Goal: Task Accomplishment & Management: Complete application form

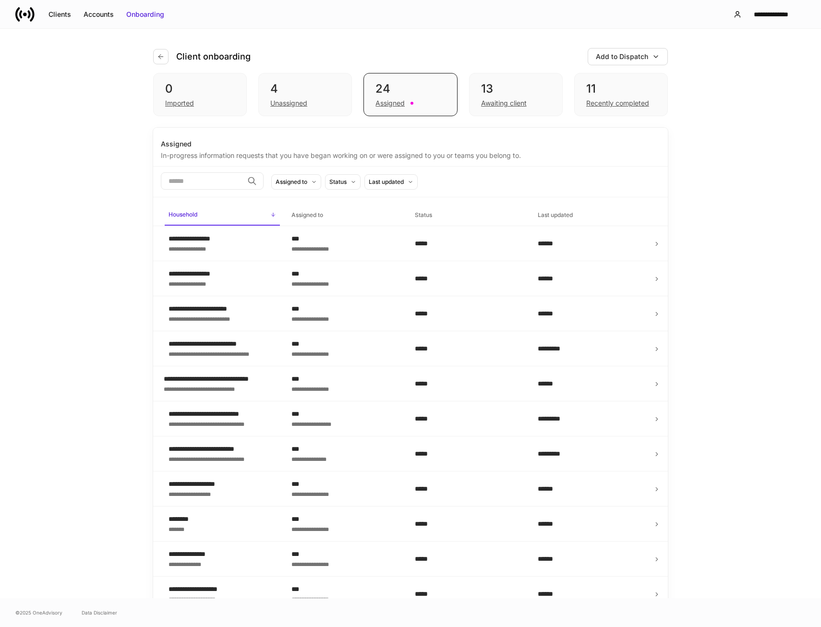
scroll to position [469, 0]
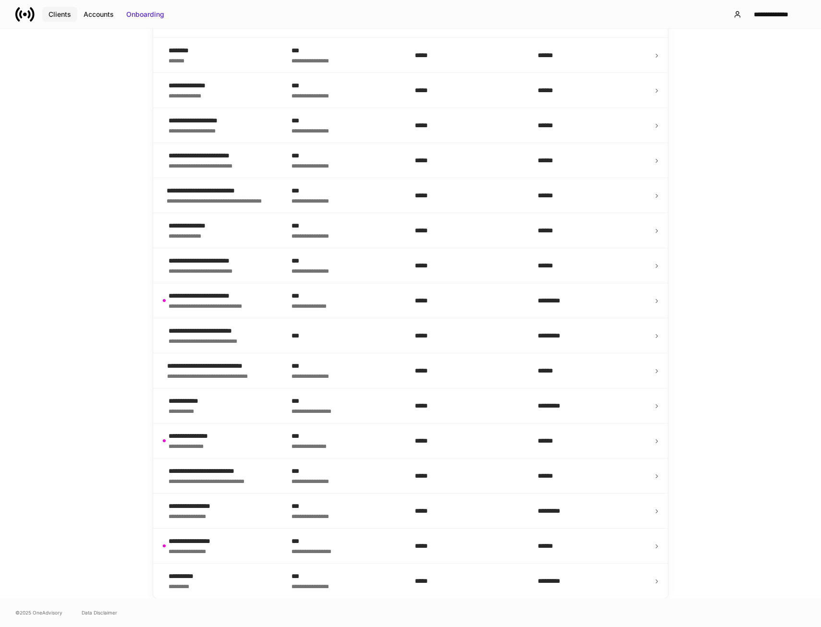
click at [55, 17] on div "Clients" at bounding box center [59, 15] width 23 height 10
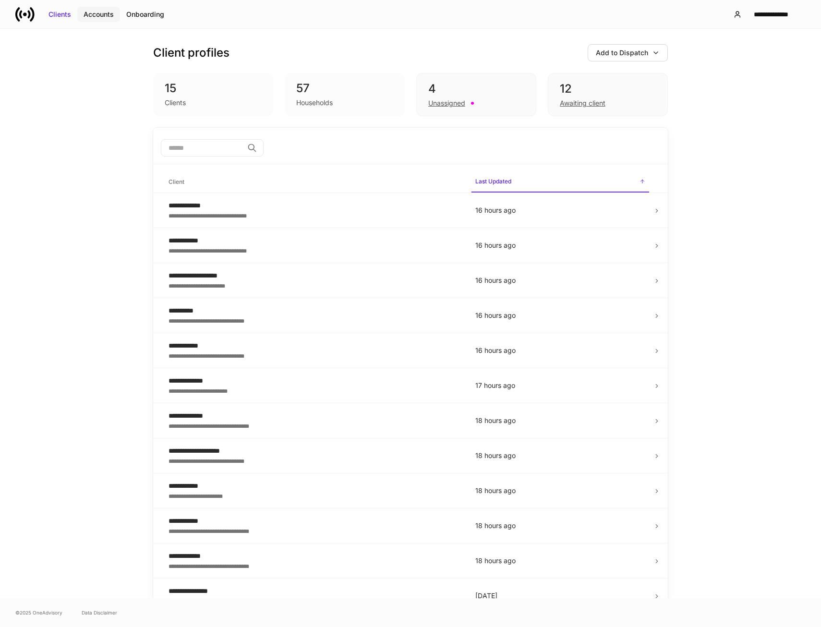
click at [92, 16] on div "Accounts" at bounding box center [99, 15] width 30 height 10
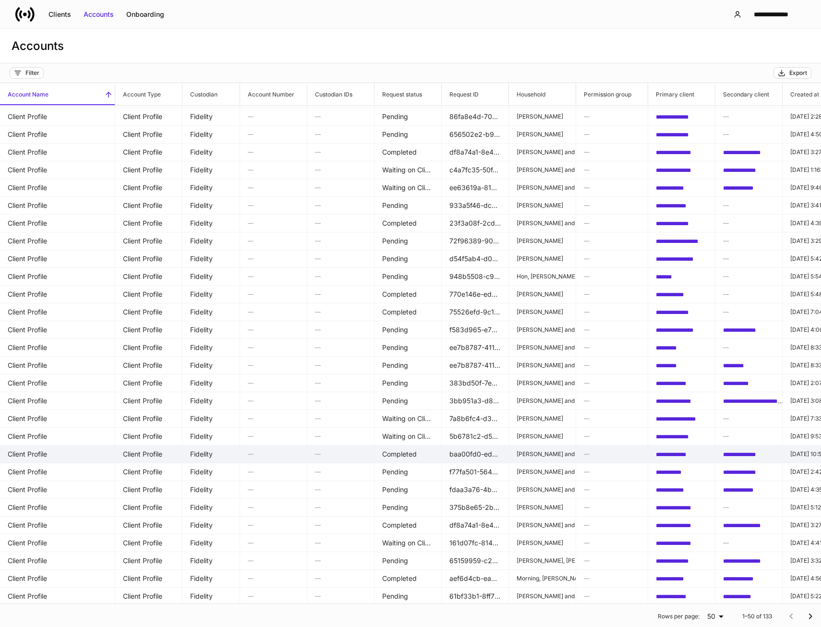
scroll to position [288, 0]
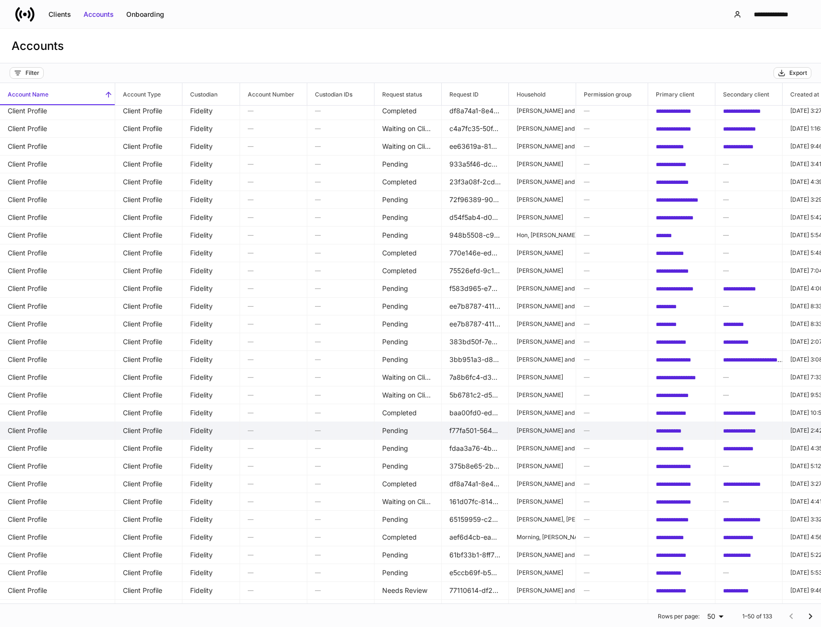
click at [568, 428] on p "Voss, Jerry and Beth" at bounding box center [542, 431] width 51 height 8
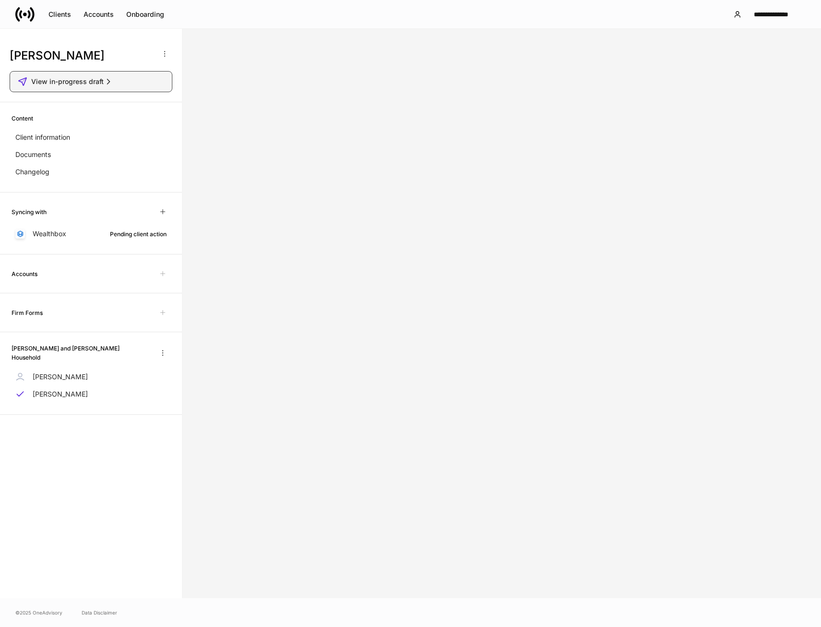
click at [83, 84] on span "View in-progress draft" at bounding box center [67, 82] width 72 height 10
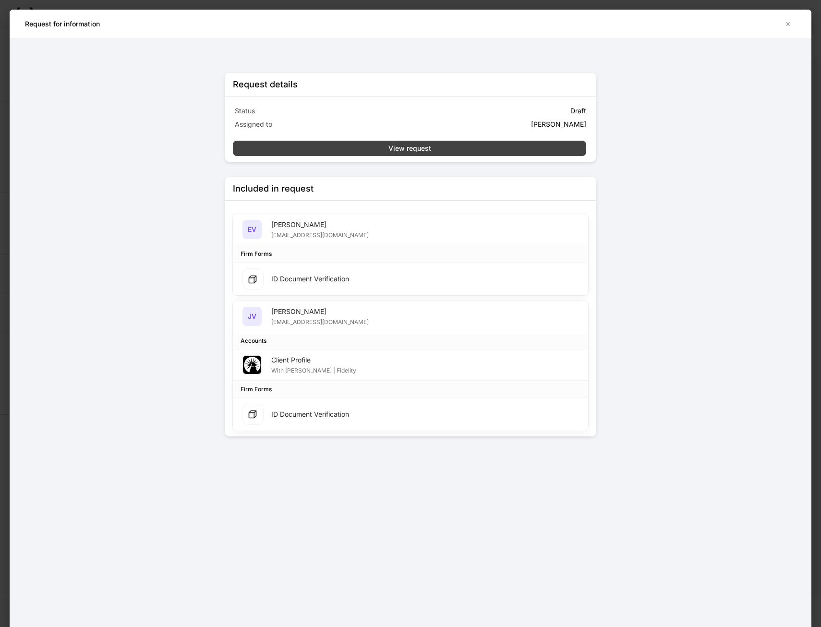
click at [411, 149] on div "View request" at bounding box center [409, 149] width 43 height 10
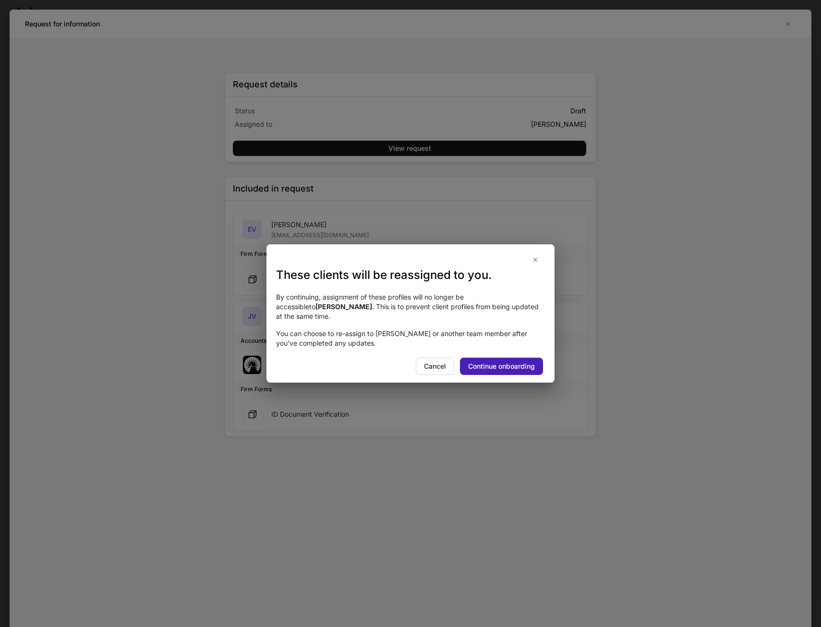
click at [502, 364] on div "Continue onboarding" at bounding box center [501, 366] width 67 height 10
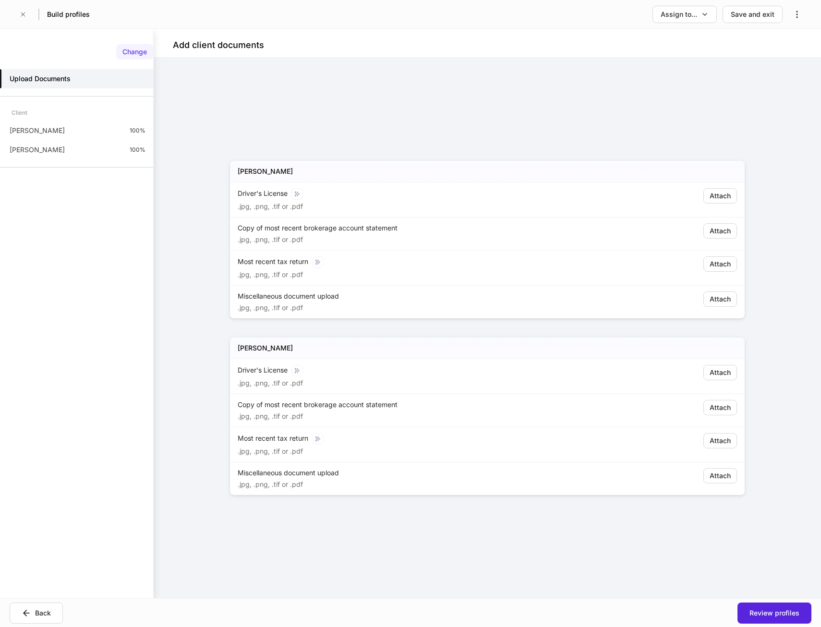
click at [129, 55] on div "Change" at bounding box center [134, 52] width 24 height 10
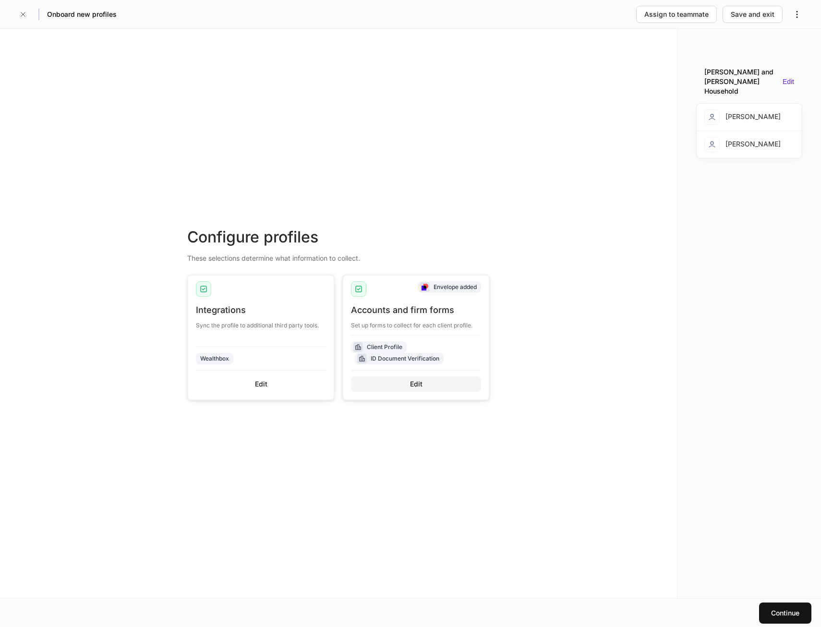
click at [417, 384] on div "Edit" at bounding box center [416, 384] width 12 height 10
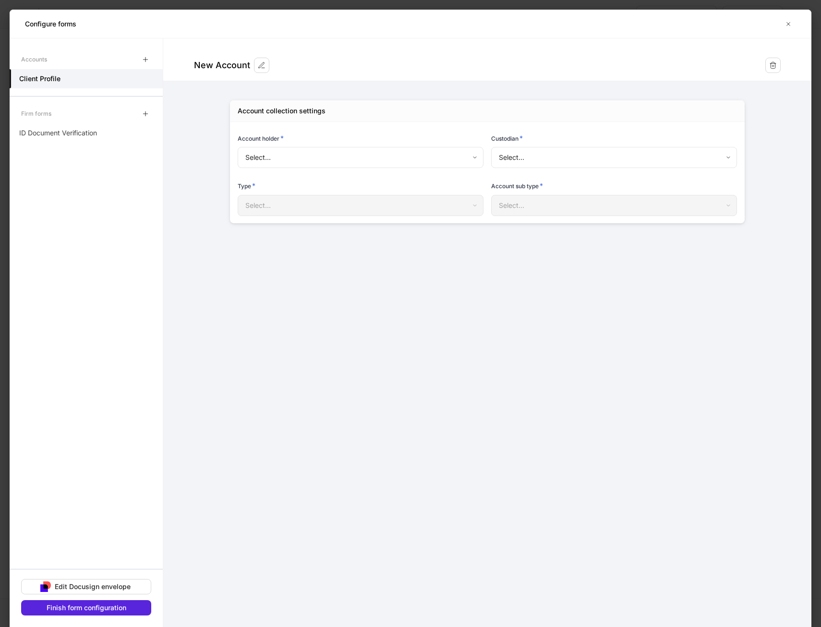
type input "**********"
type input "********"
type input "**********"
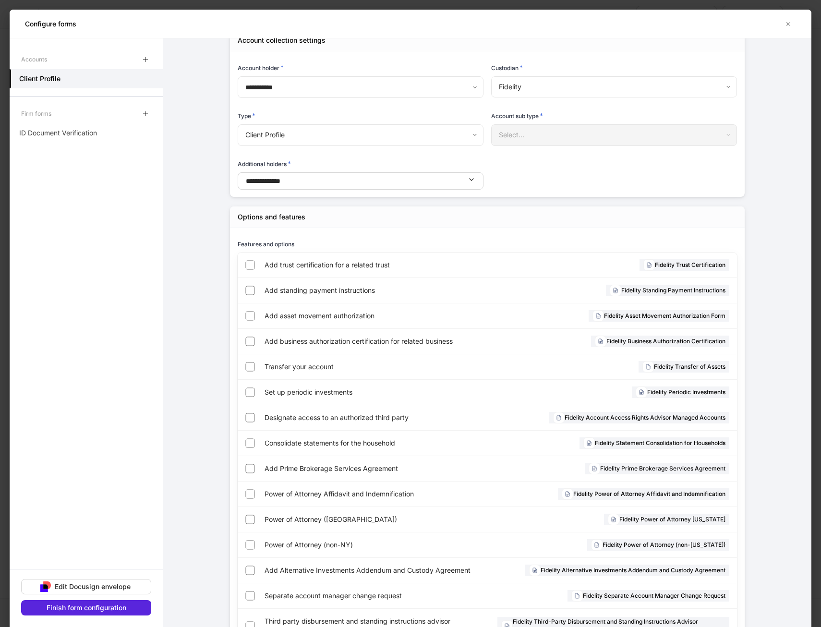
scroll to position [68, 0]
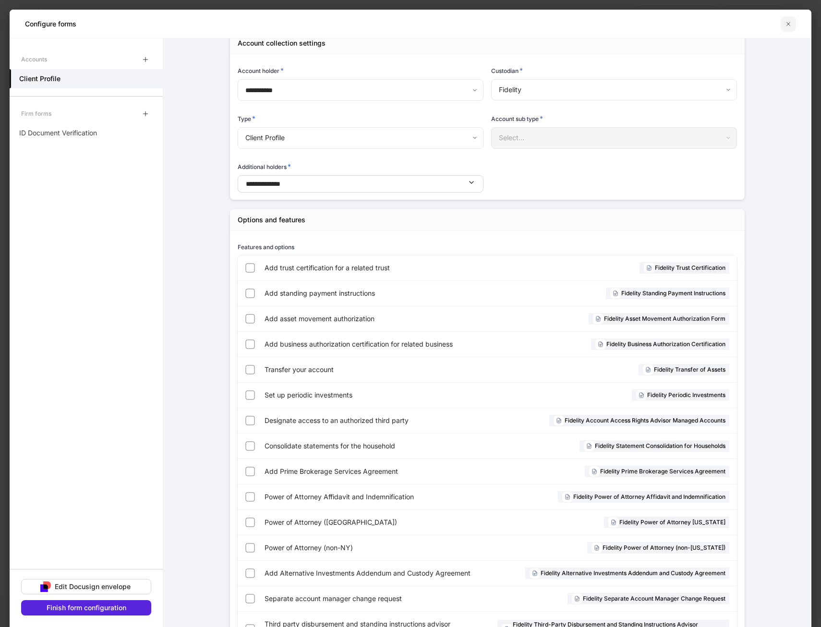
click at [783, 23] on button "button" at bounding box center [788, 23] width 15 height 15
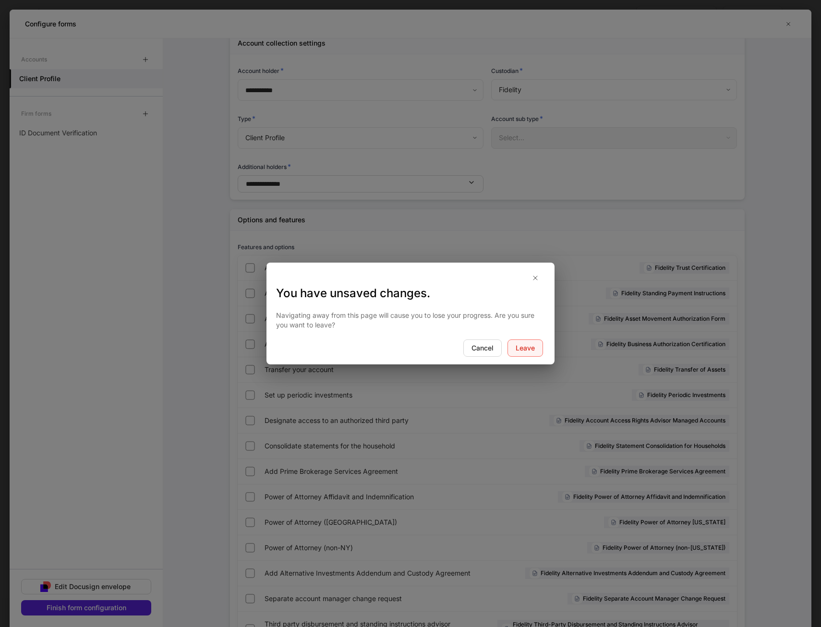
click at [527, 350] on div "Leave" at bounding box center [525, 348] width 19 height 10
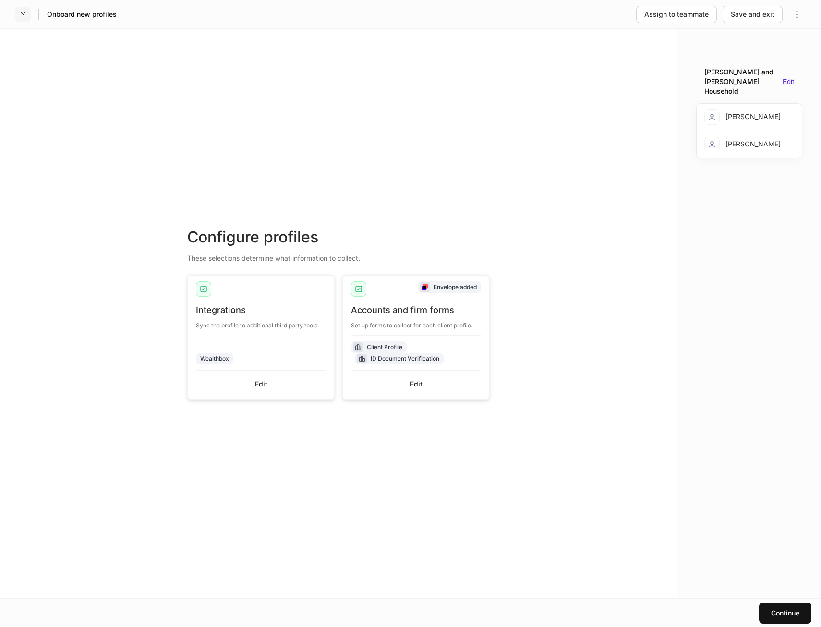
click at [19, 15] on button "button" at bounding box center [22, 14] width 15 height 15
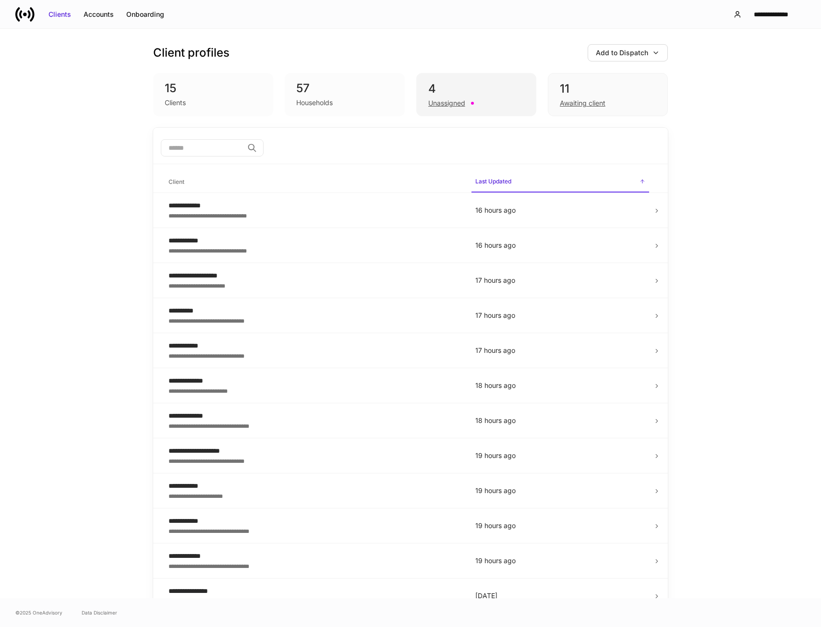
click at [448, 103] on div "Unassigned" at bounding box center [446, 103] width 37 height 10
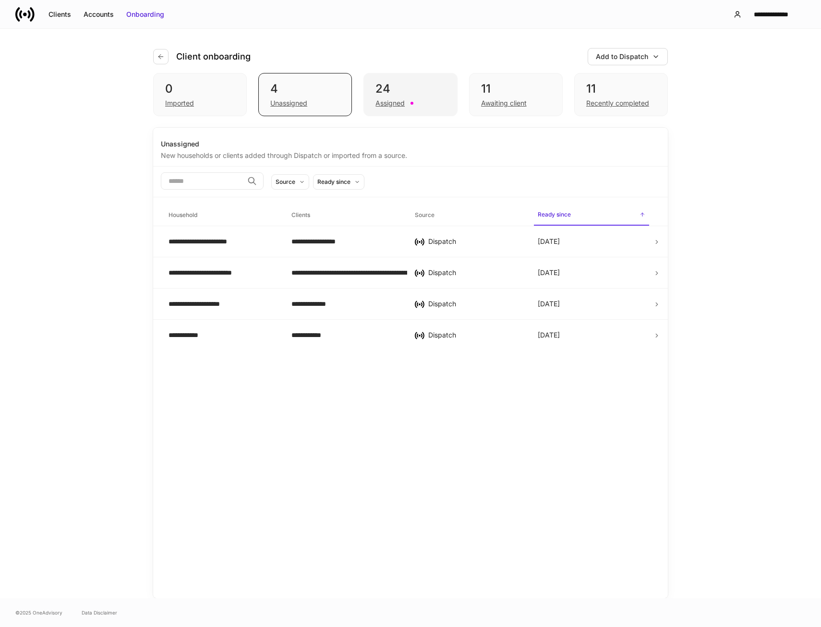
click at [386, 107] on div "Assigned" at bounding box center [389, 103] width 29 height 10
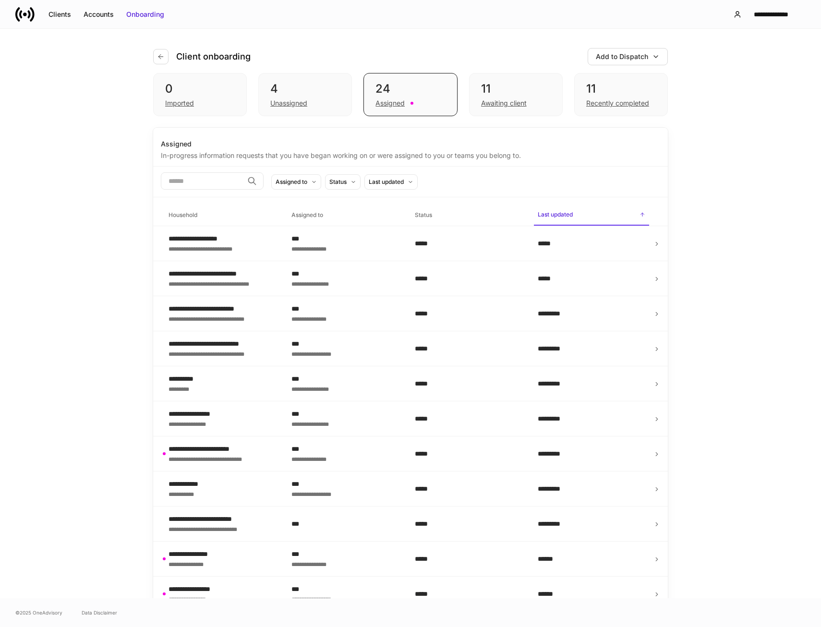
click at [176, 216] on h6 "Household" at bounding box center [182, 214] width 29 height 9
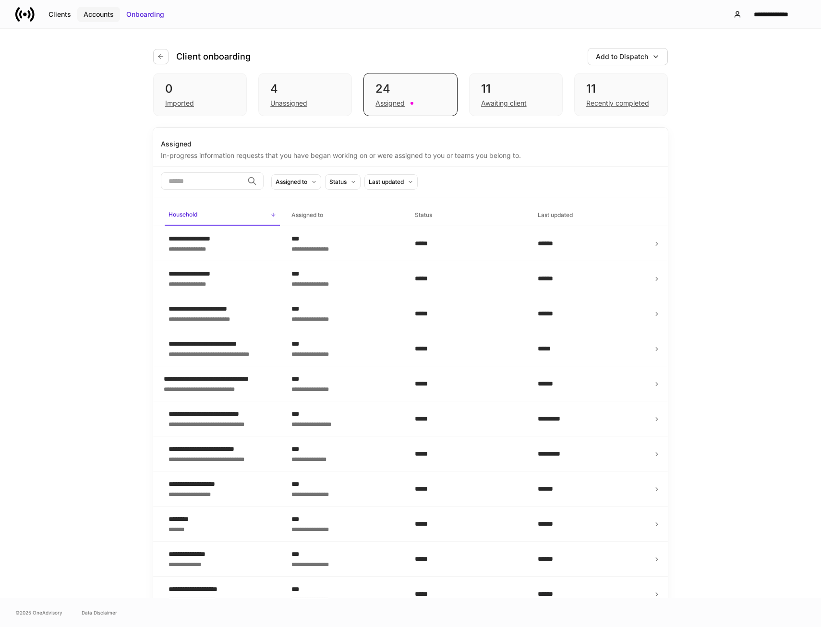
click at [91, 16] on div "Accounts" at bounding box center [99, 15] width 30 height 10
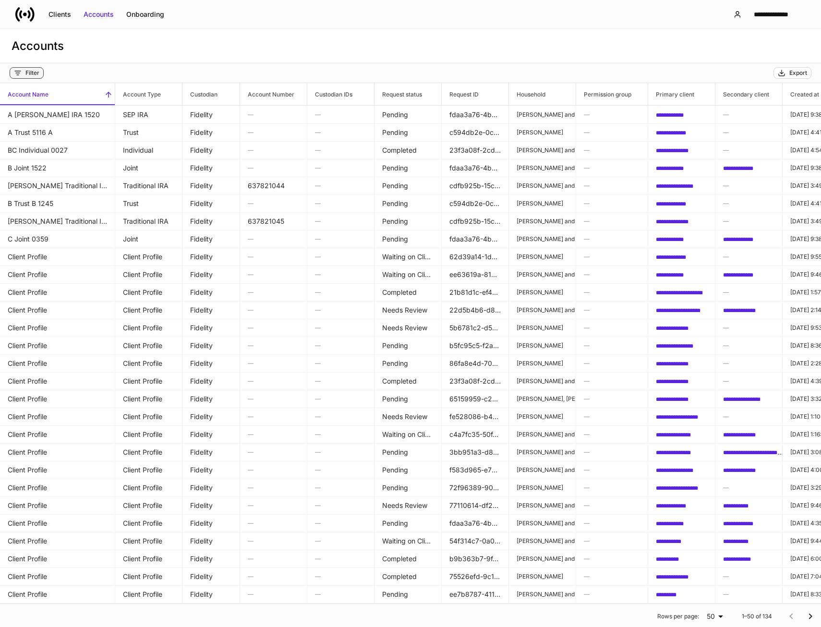
click at [29, 72] on div "Filter" at bounding box center [32, 73] width 14 height 8
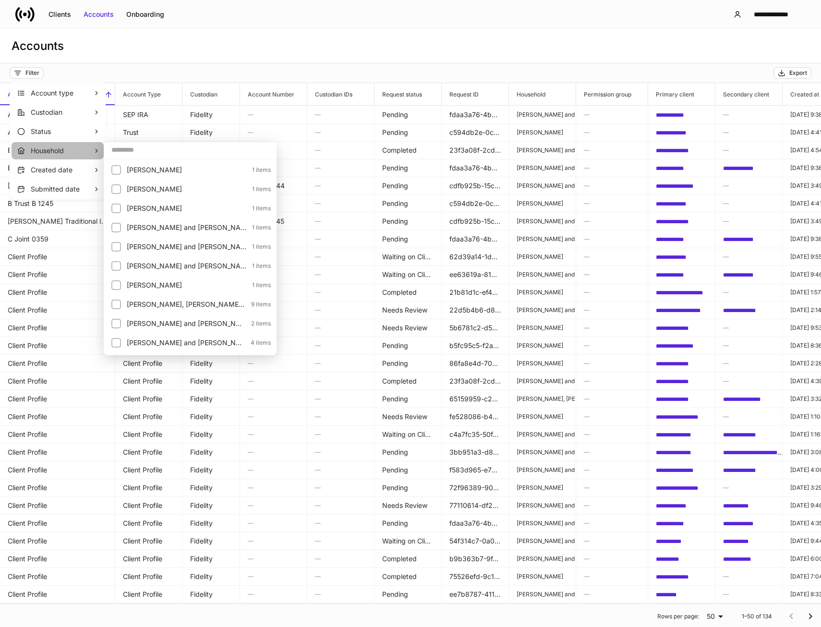
click at [41, 150] on p "Household" at bounding box center [62, 151] width 62 height 10
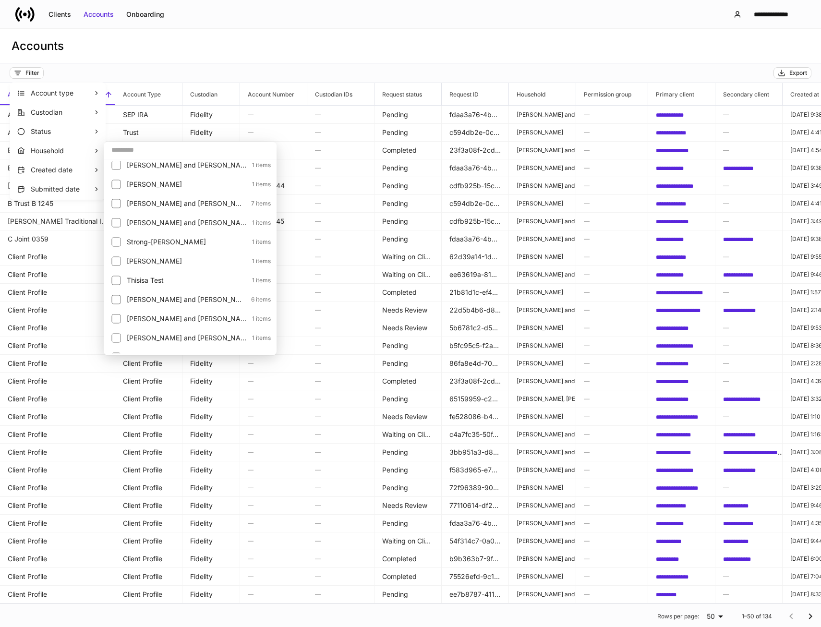
scroll to position [833, 0]
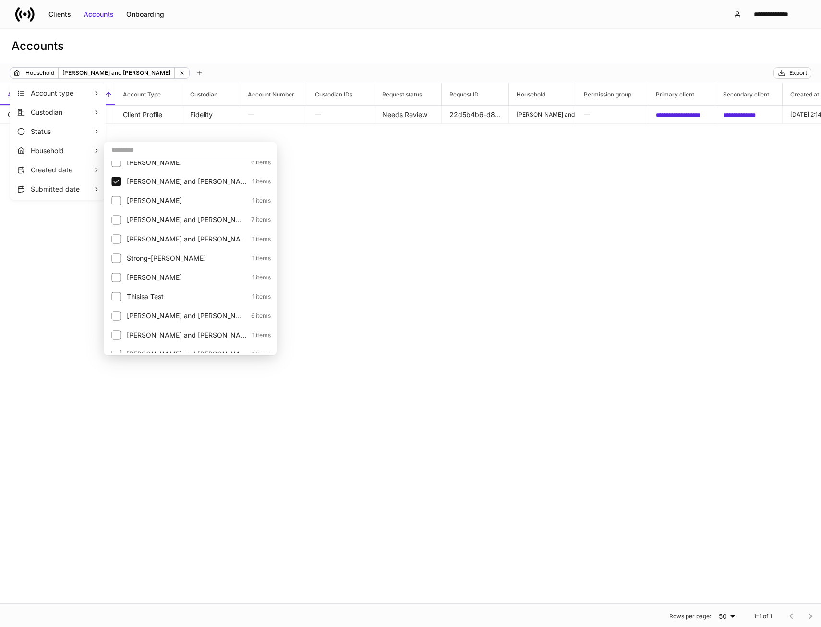
click at [411, 116] on div at bounding box center [410, 313] width 821 height 627
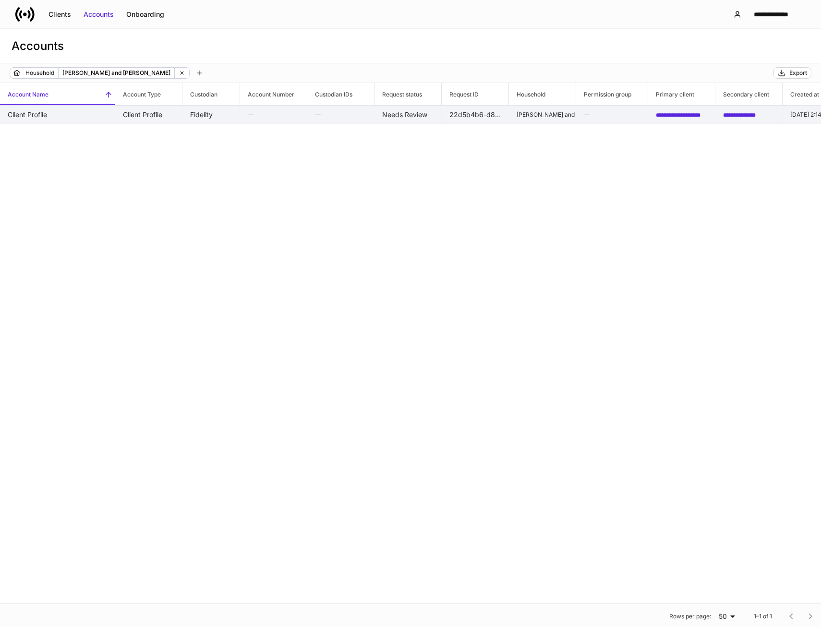
click at [411, 116] on td "Needs Review" at bounding box center [407, 115] width 67 height 18
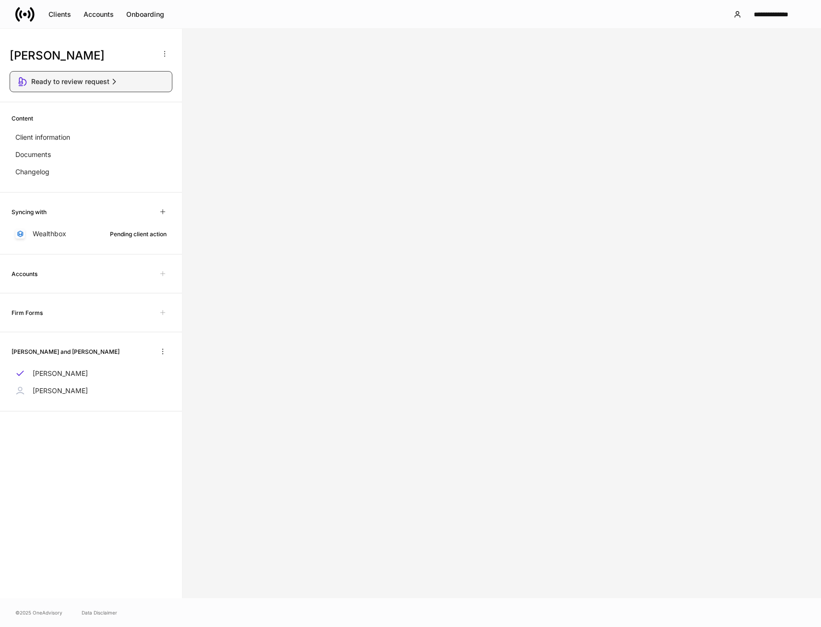
click at [101, 86] on span "Ready to review request" at bounding box center [70, 82] width 78 height 10
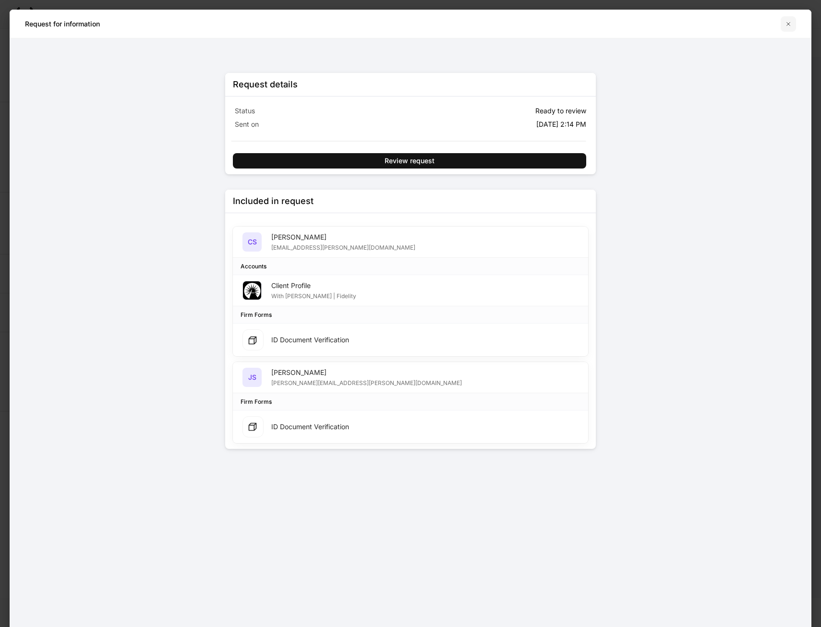
click at [794, 26] on button "button" at bounding box center [788, 23] width 15 height 15
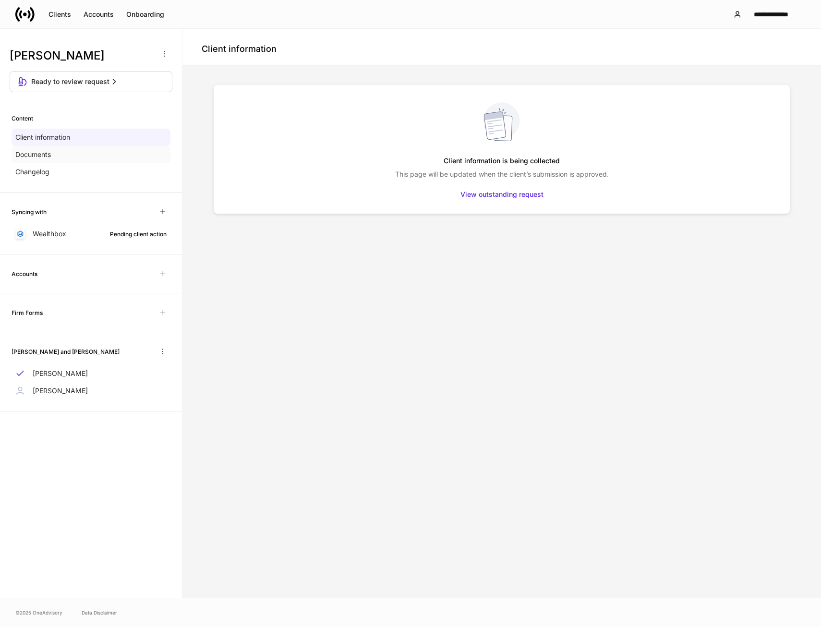
click at [34, 155] on p "Documents" at bounding box center [33, 155] width 36 height 10
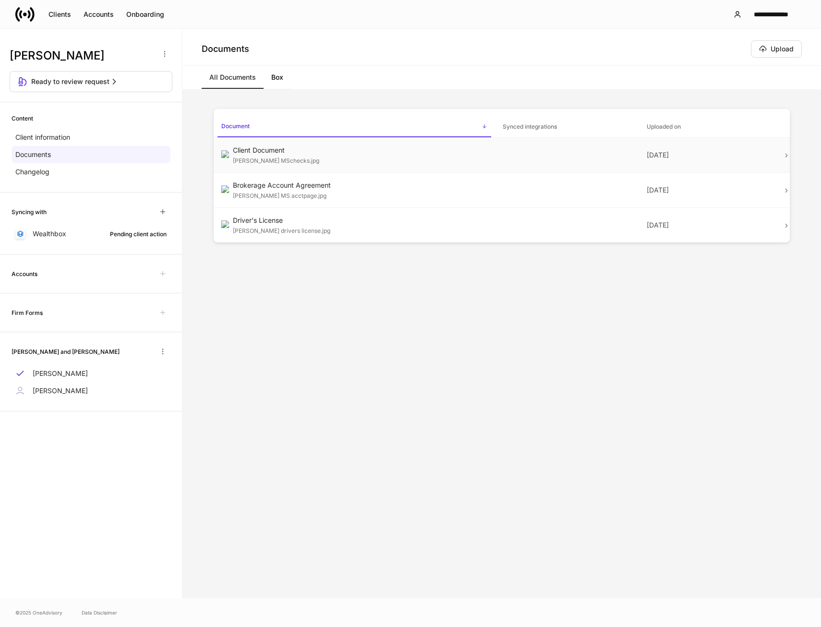
click at [782, 162] on td "Sep 15" at bounding box center [711, 155] width 144 height 35
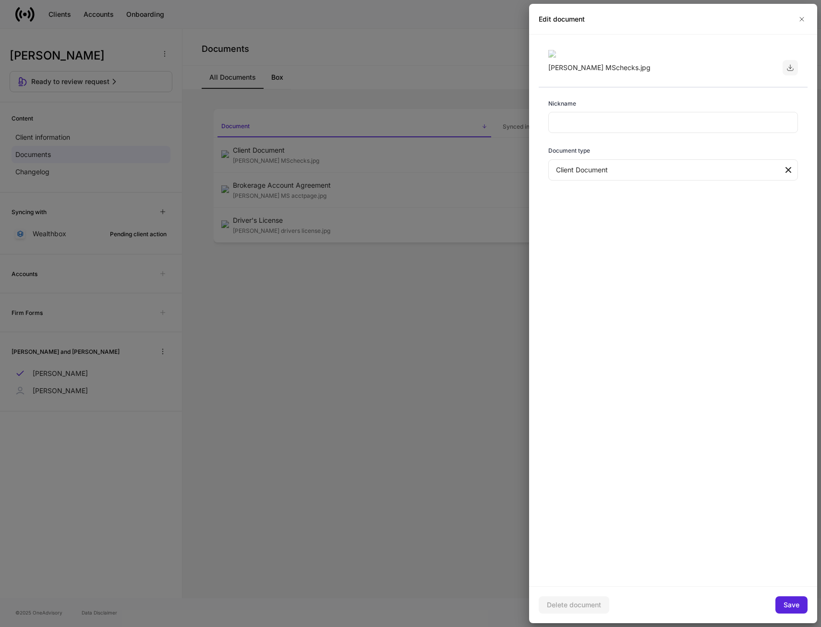
click at [789, 72] on icon "button" at bounding box center [790, 68] width 8 height 8
click at [292, 216] on div at bounding box center [410, 313] width 821 height 627
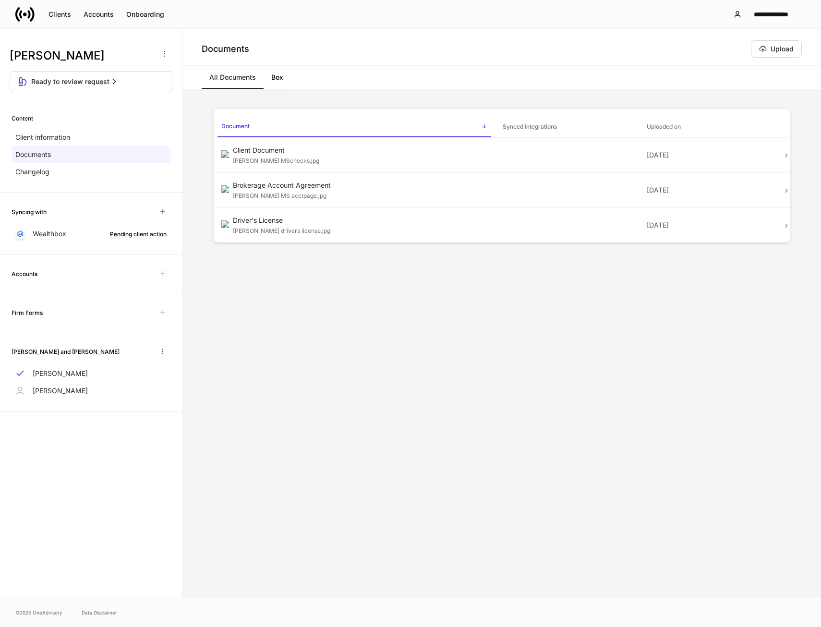
click at [289, 200] on div "Charlotte Schechter MS acctpage.jpg" at bounding box center [360, 195] width 254 height 10
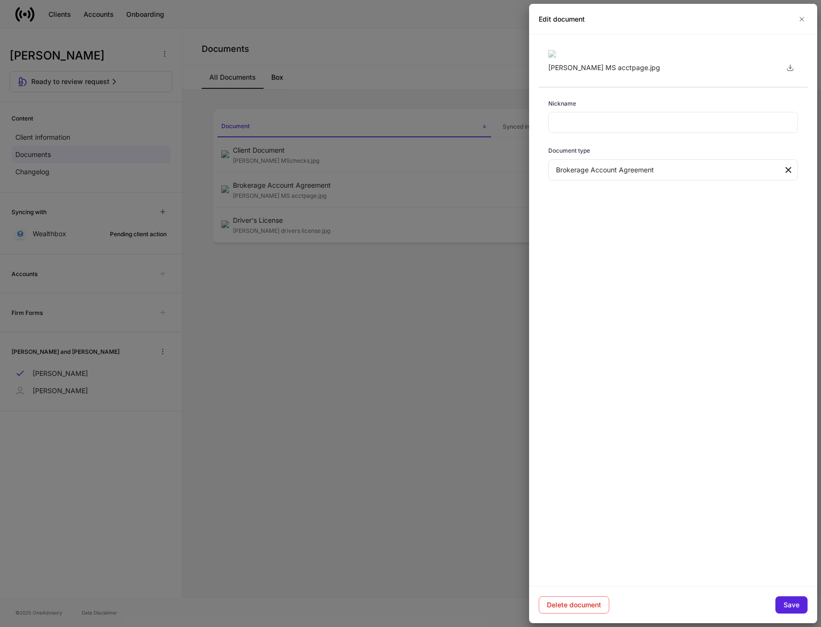
click at [289, 216] on div at bounding box center [410, 313] width 821 height 627
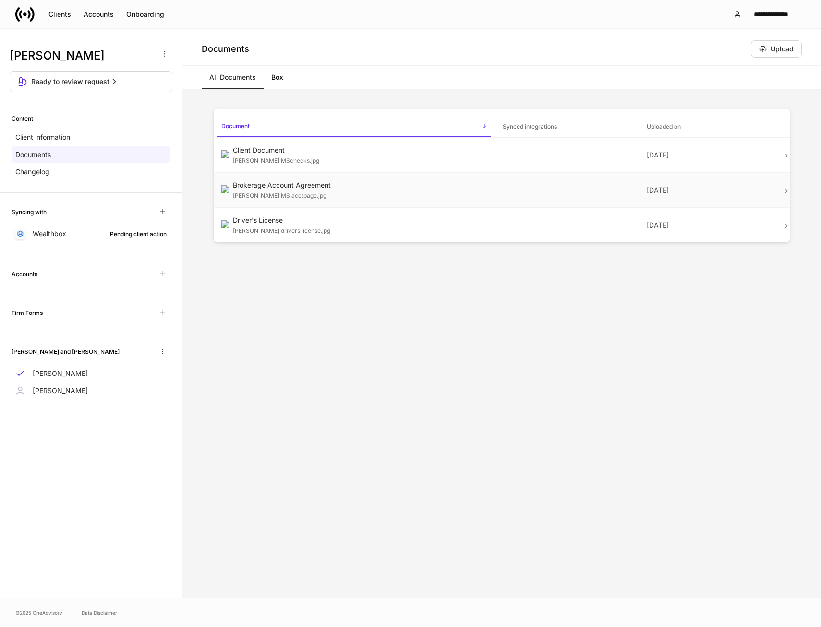
click at [291, 200] on div "Charlotte Schechter MS acctpage.jpg" at bounding box center [360, 195] width 254 height 10
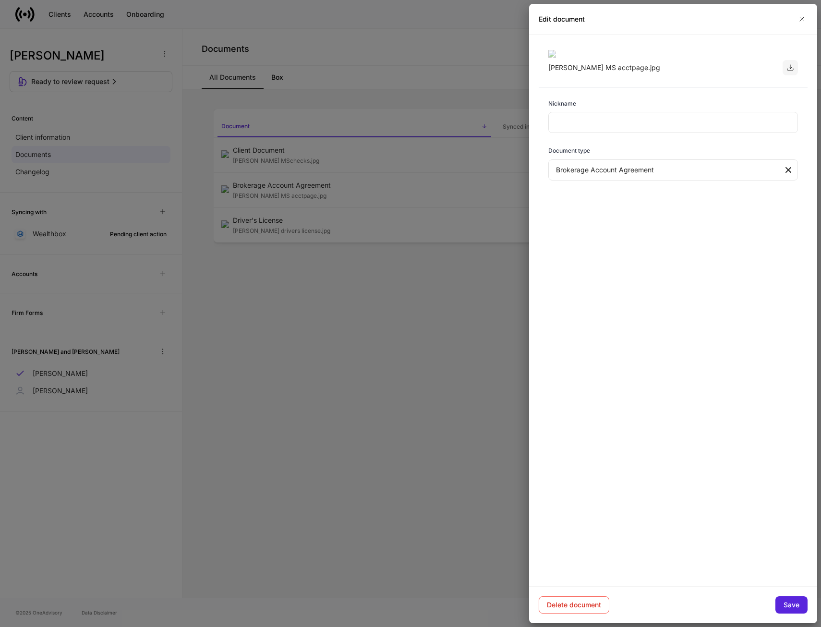
click at [790, 71] on icon "button" at bounding box center [790, 68] width 6 height 6
click at [801, 20] on icon "button" at bounding box center [802, 19] width 4 height 4
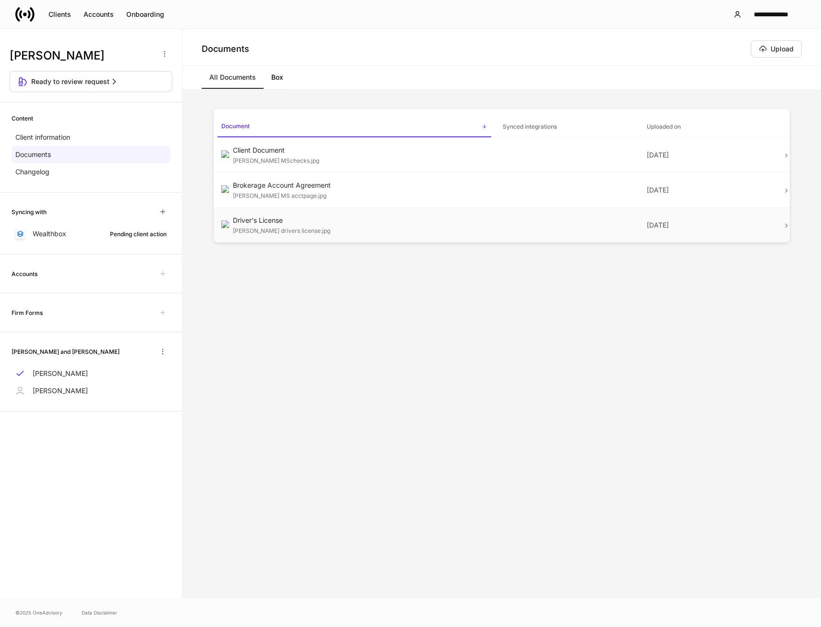
click at [262, 235] on div "Charlotte Schechter drivers license.jpg" at bounding box center [360, 230] width 254 height 10
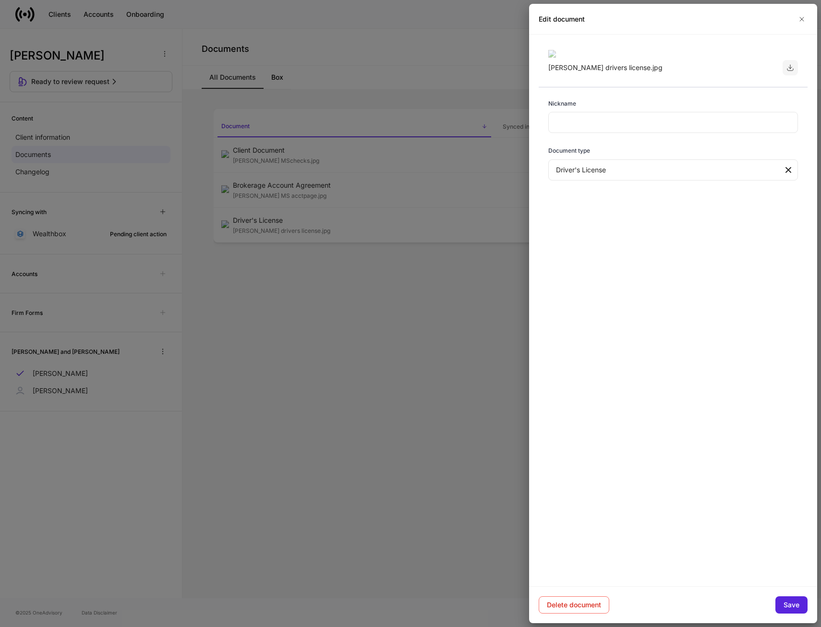
click at [788, 72] on icon "button" at bounding box center [790, 68] width 8 height 8
click at [800, 25] on div "Edit document" at bounding box center [673, 19] width 288 height 31
click at [799, 23] on icon "button" at bounding box center [802, 19] width 8 height 8
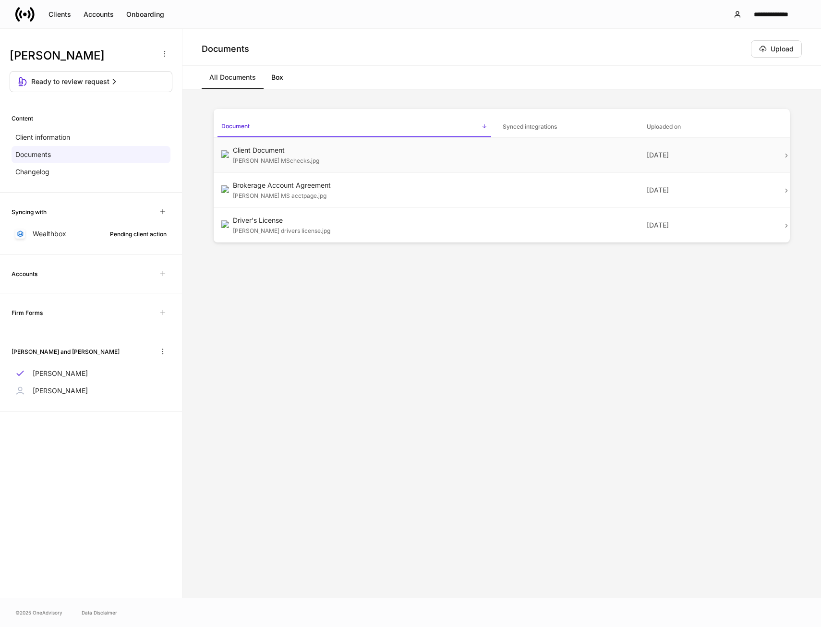
click at [271, 165] on div "Charlotte Schechter MSchecks.jpg" at bounding box center [360, 160] width 254 height 10
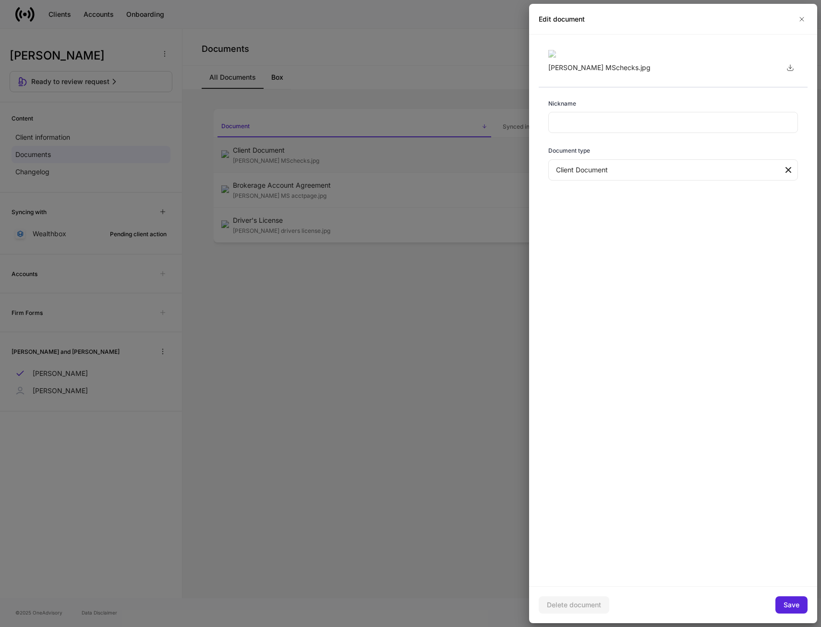
click at [271, 171] on div at bounding box center [410, 313] width 821 height 627
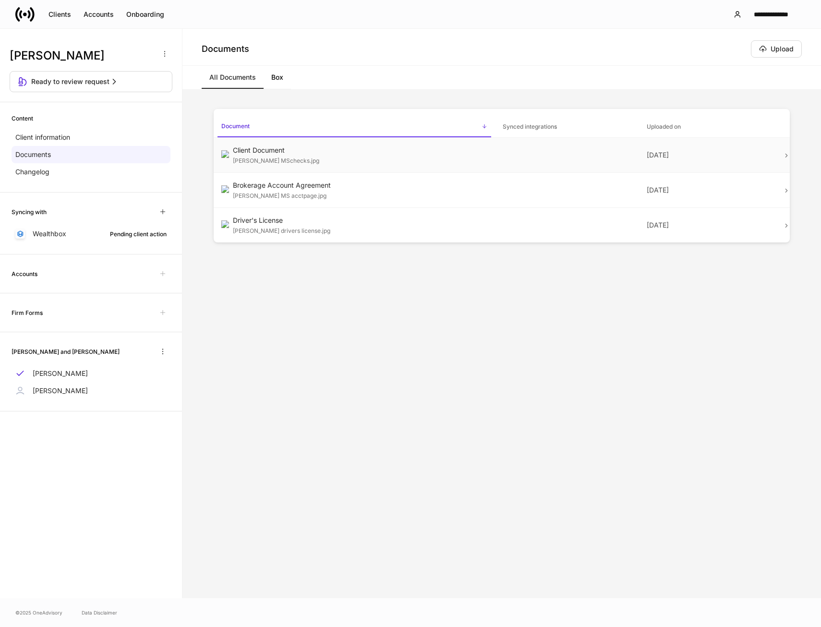
click at [271, 165] on div "Charlotte Schechter MSchecks.jpg" at bounding box center [360, 160] width 254 height 10
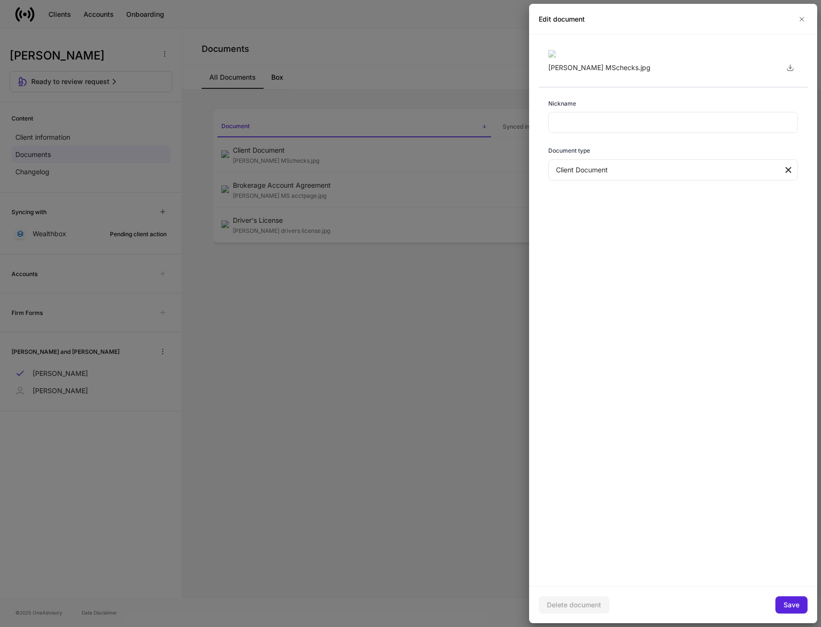
click at [265, 205] on div at bounding box center [410, 313] width 821 height 627
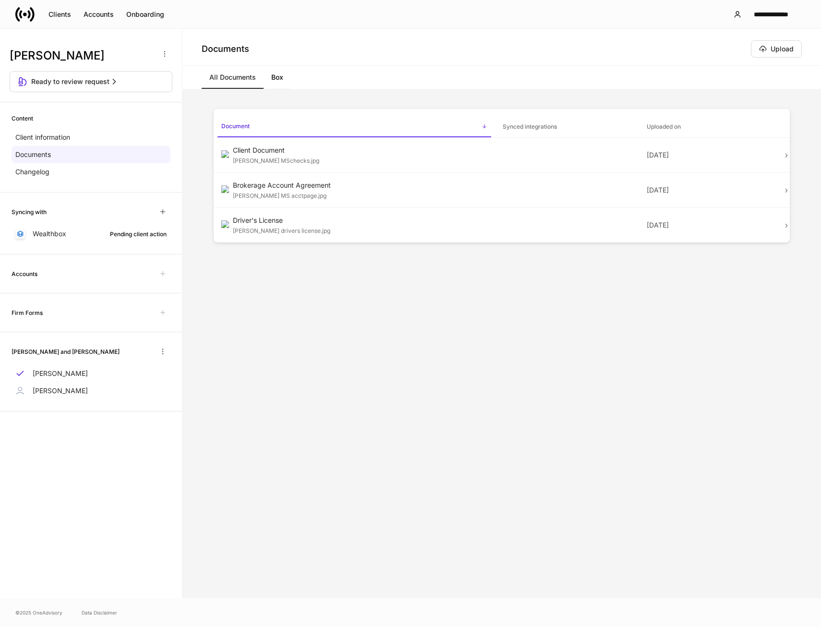
click at [265, 190] on div "Brokerage Account Agreement" at bounding box center [360, 185] width 254 height 10
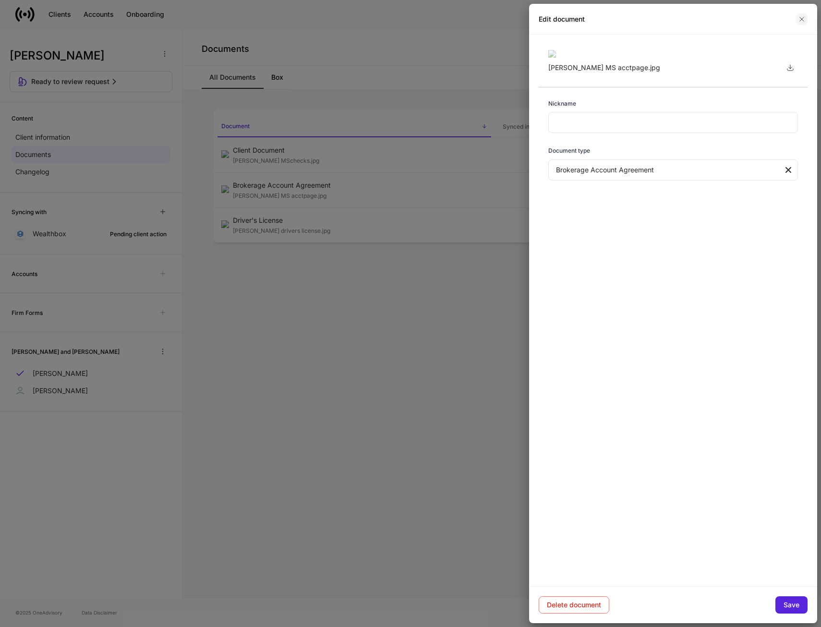
click at [802, 17] on icon "button" at bounding box center [802, 19] width 8 height 8
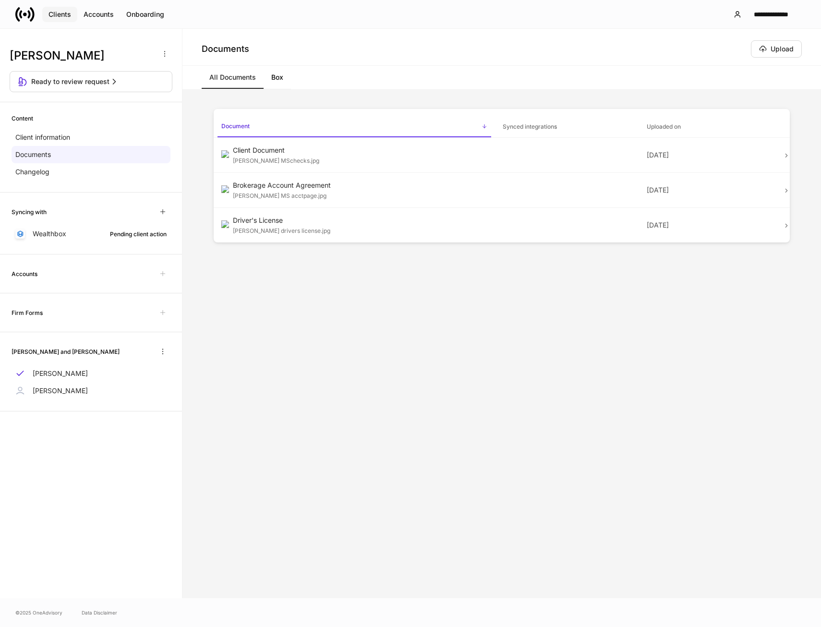
click at [61, 15] on div "Clients" at bounding box center [59, 15] width 23 height 10
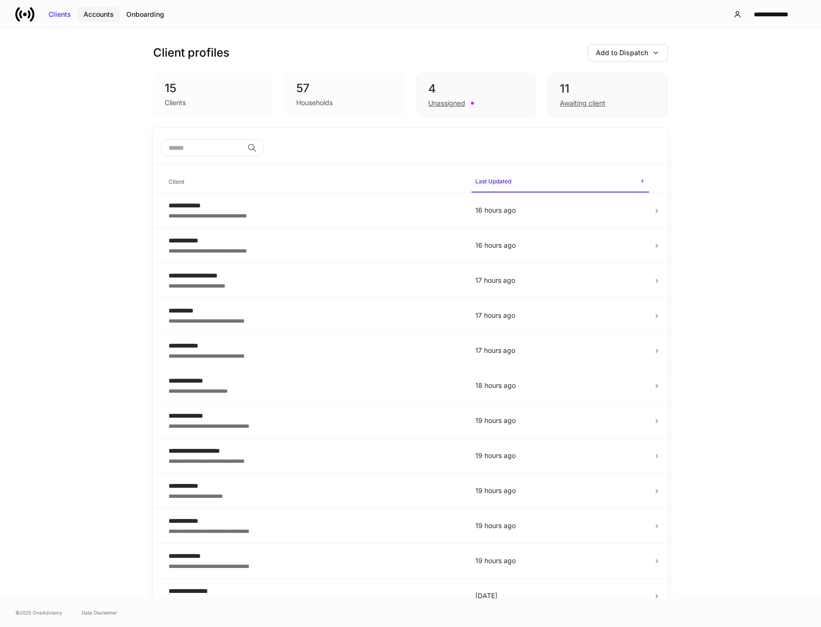
click at [103, 15] on div "Accounts" at bounding box center [99, 15] width 30 height 10
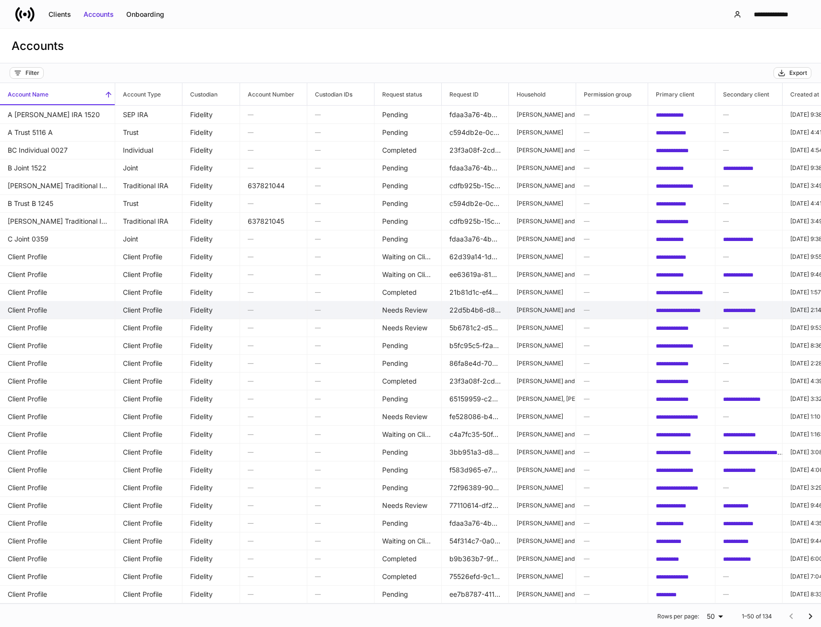
click at [549, 315] on td "[PERSON_NAME] and [PERSON_NAME]" at bounding box center [542, 310] width 67 height 18
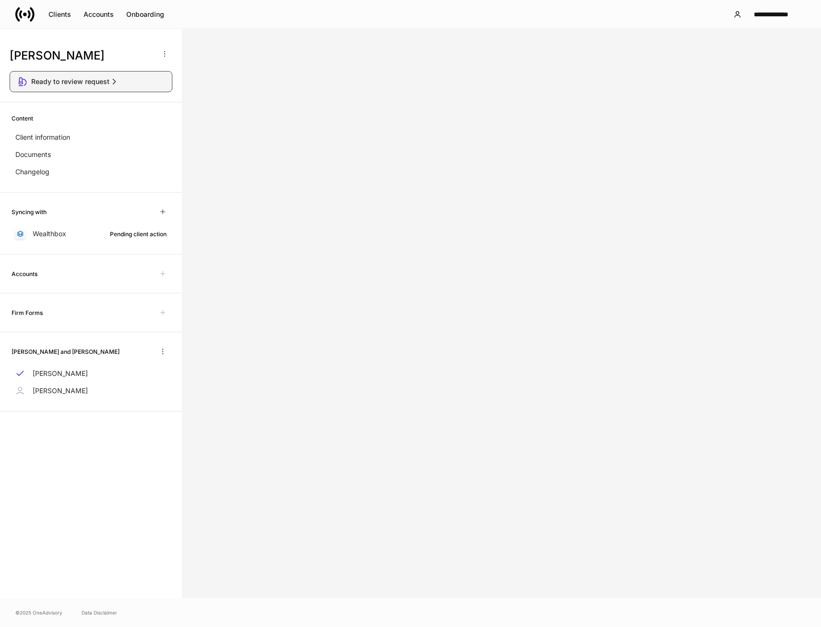
click at [75, 82] on span "Ready to review request" at bounding box center [70, 82] width 78 height 10
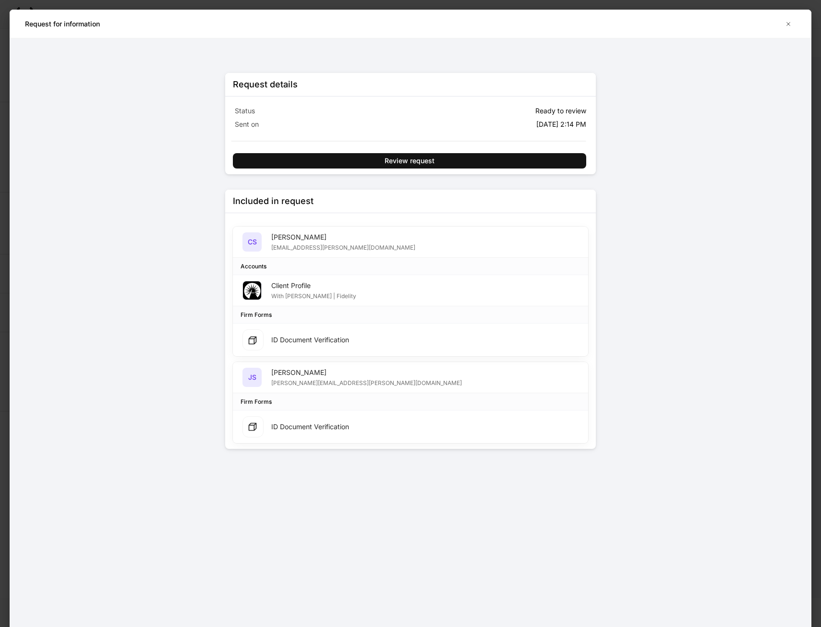
click at [292, 377] on div "[PERSON_NAME][EMAIL_ADDRESS][PERSON_NAME][DOMAIN_NAME]" at bounding box center [366, 382] width 191 height 10
click at [297, 375] on div "[PERSON_NAME]" at bounding box center [366, 373] width 191 height 10
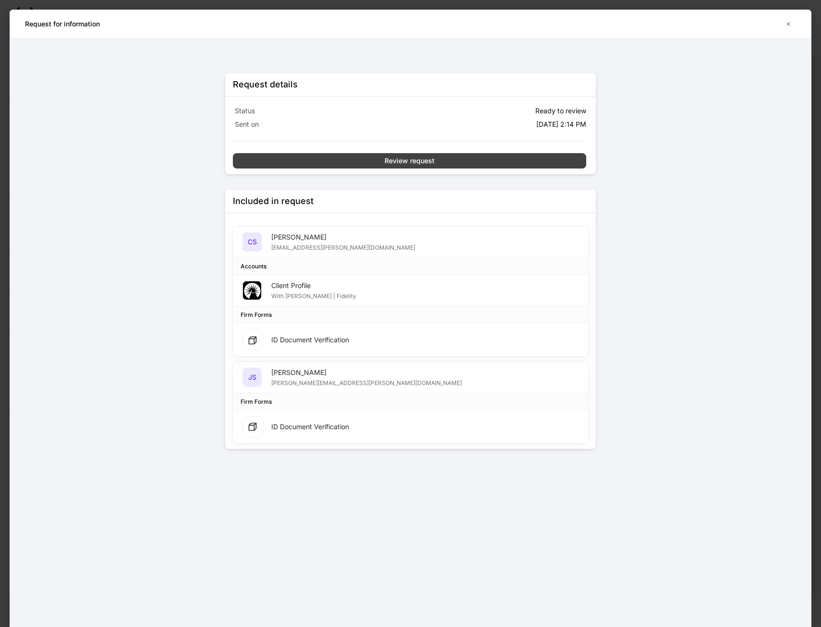
click at [415, 161] on div "Review request" at bounding box center [410, 161] width 50 height 10
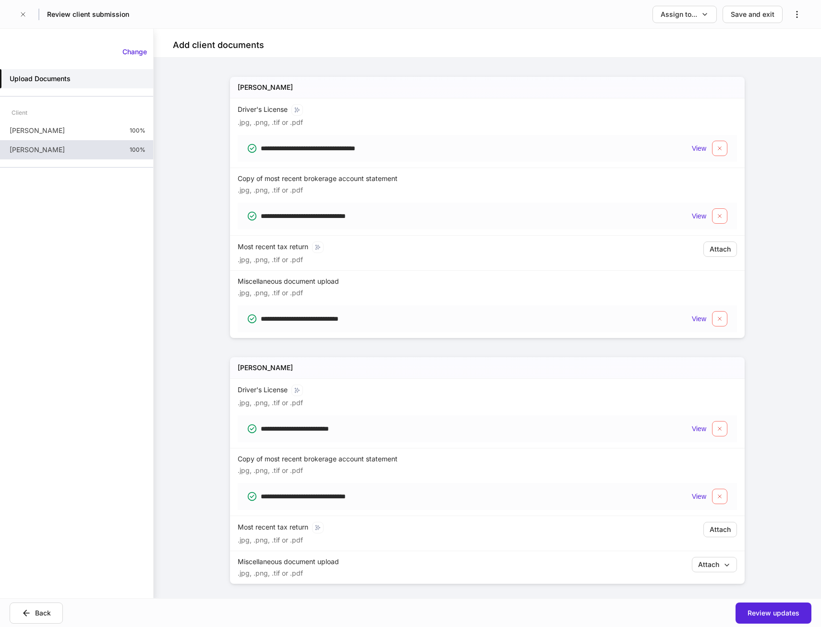
click at [39, 152] on p "[PERSON_NAME]" at bounding box center [37, 150] width 55 height 10
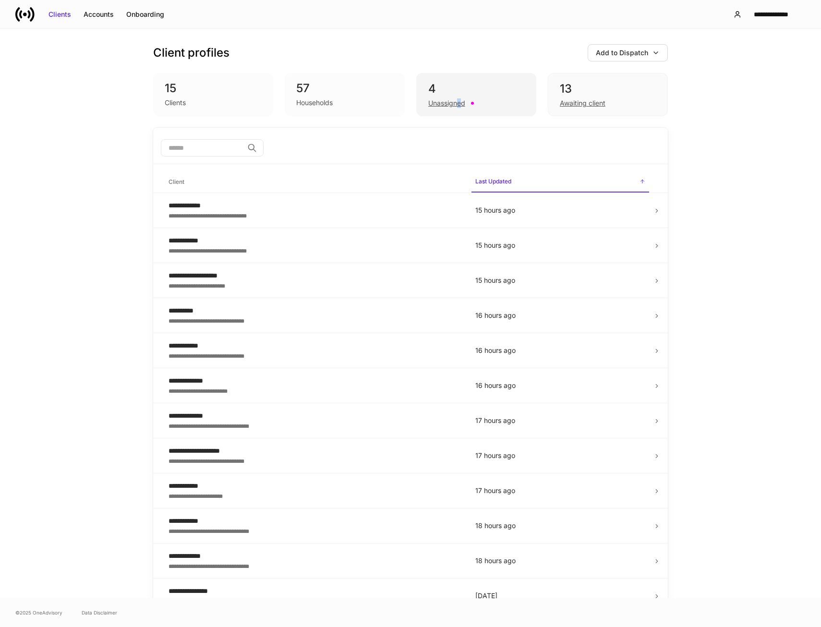
click at [456, 103] on div "Unassigned" at bounding box center [446, 103] width 37 height 10
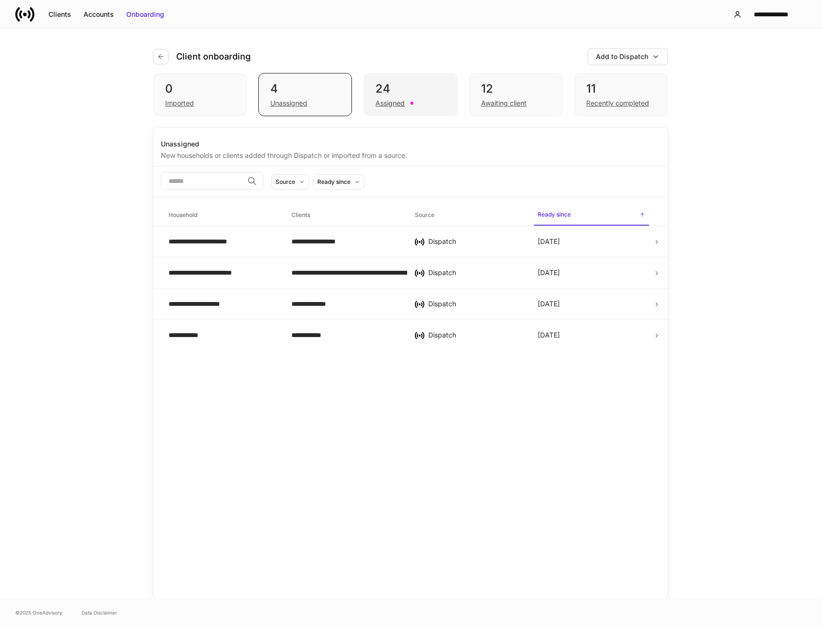
click at [377, 103] on div "Assigned" at bounding box center [389, 103] width 29 height 10
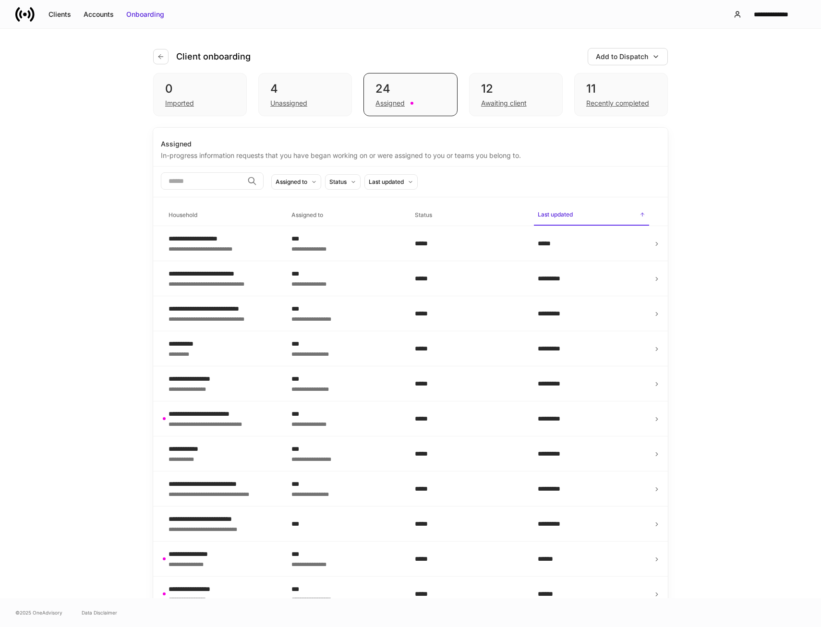
click at [189, 216] on h6 "Household" at bounding box center [182, 214] width 29 height 9
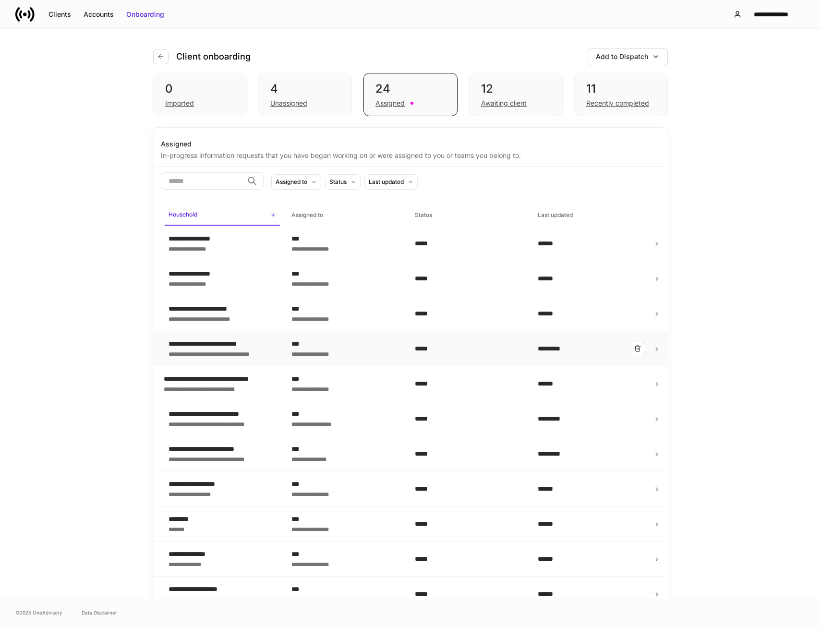
click at [209, 345] on div "**********" at bounding box center [216, 344] width 97 height 10
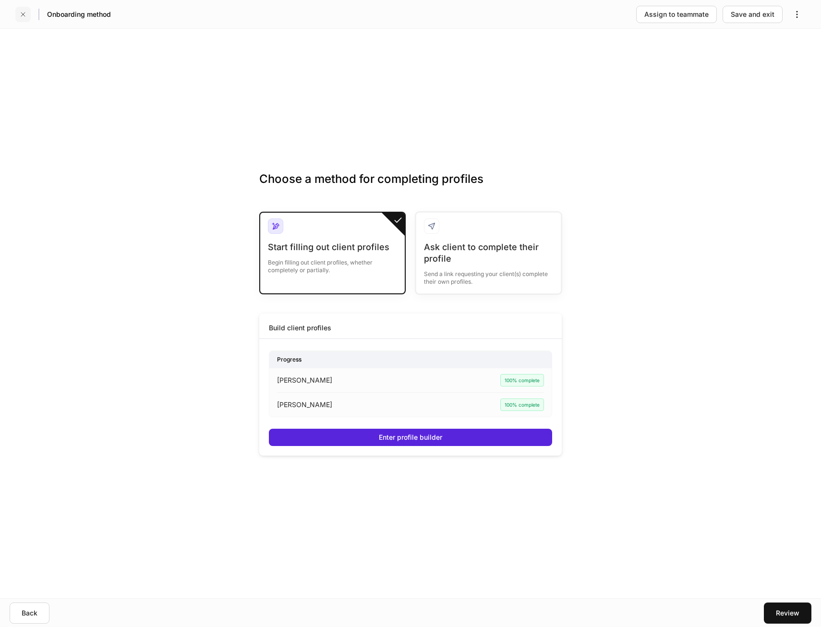
click at [19, 17] on icon "button" at bounding box center [23, 15] width 8 height 8
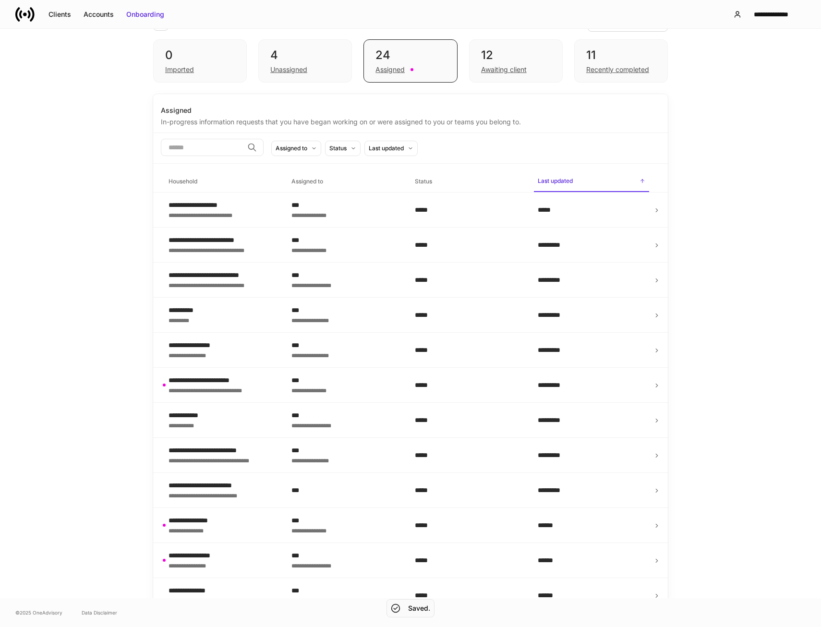
scroll to position [48, 0]
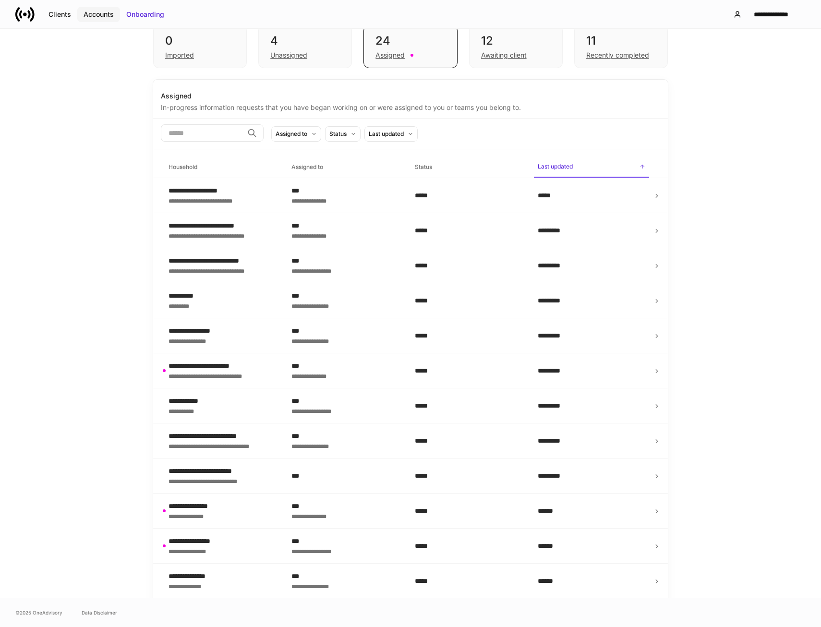
click at [101, 14] on div "Accounts" at bounding box center [99, 15] width 30 height 10
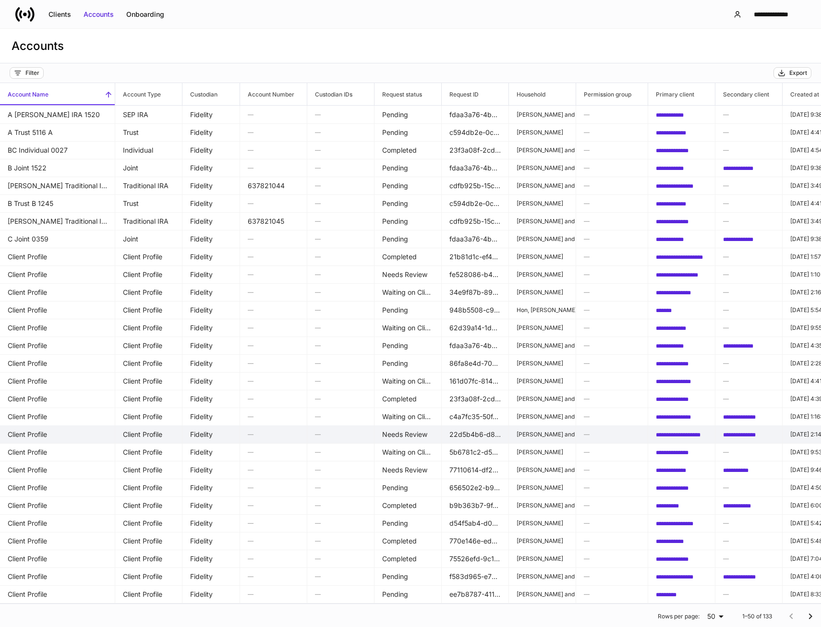
click at [399, 435] on td "Needs Review" at bounding box center [407, 434] width 67 height 18
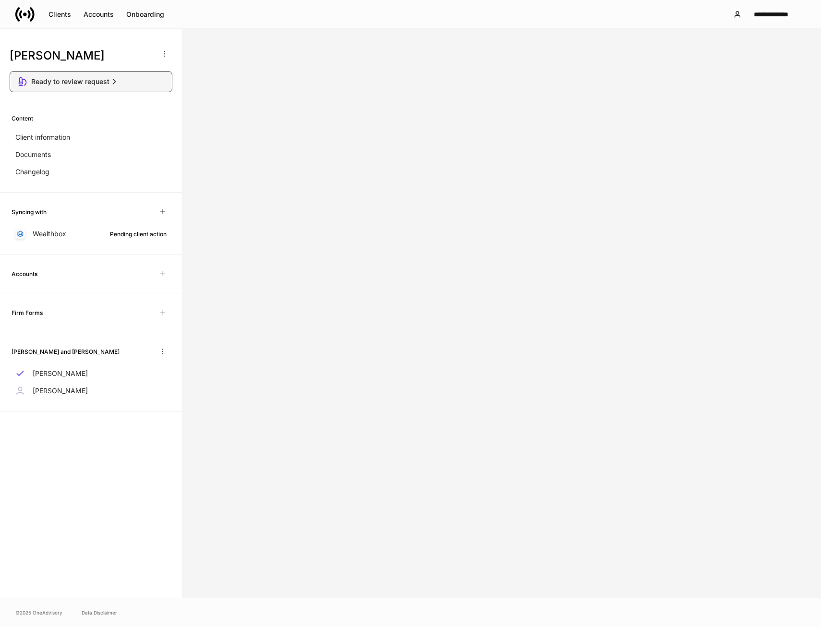
click at [53, 84] on span "Ready to review request" at bounding box center [70, 82] width 78 height 10
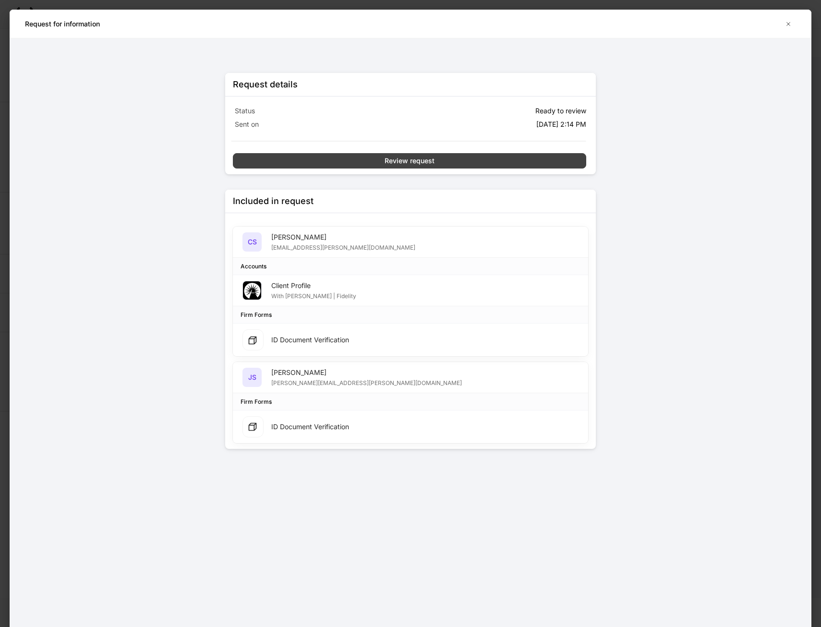
click at [417, 161] on div "Review request" at bounding box center [410, 161] width 50 height 10
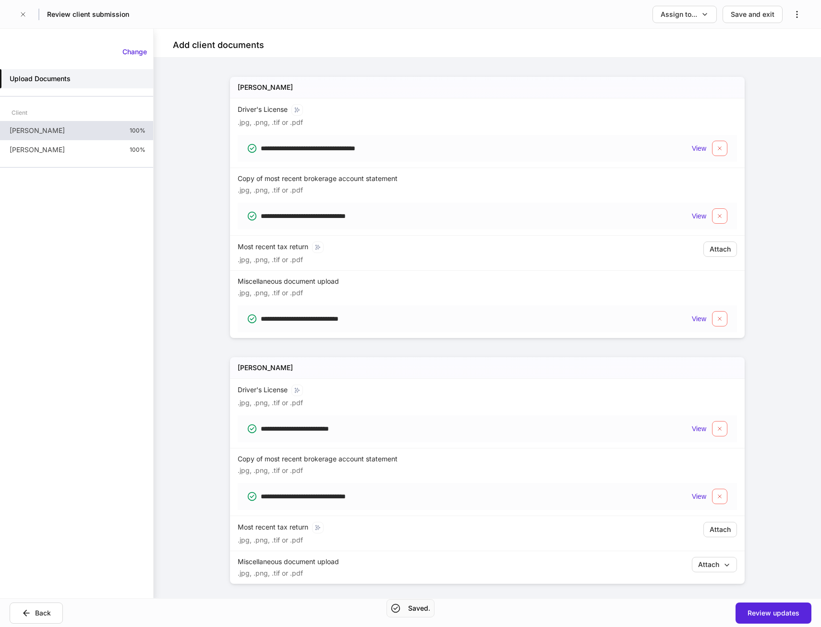
click at [41, 131] on p "[PERSON_NAME]" at bounding box center [37, 131] width 55 height 10
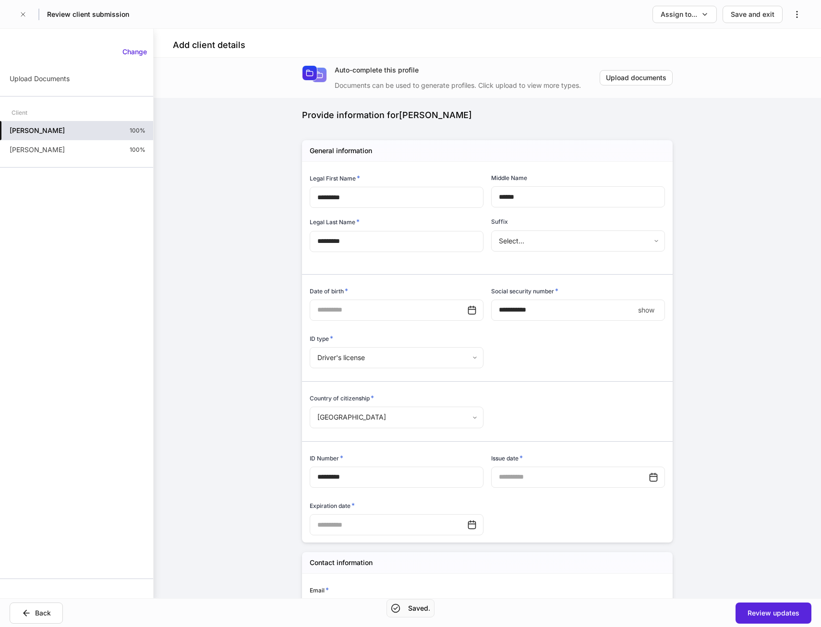
type input "**********"
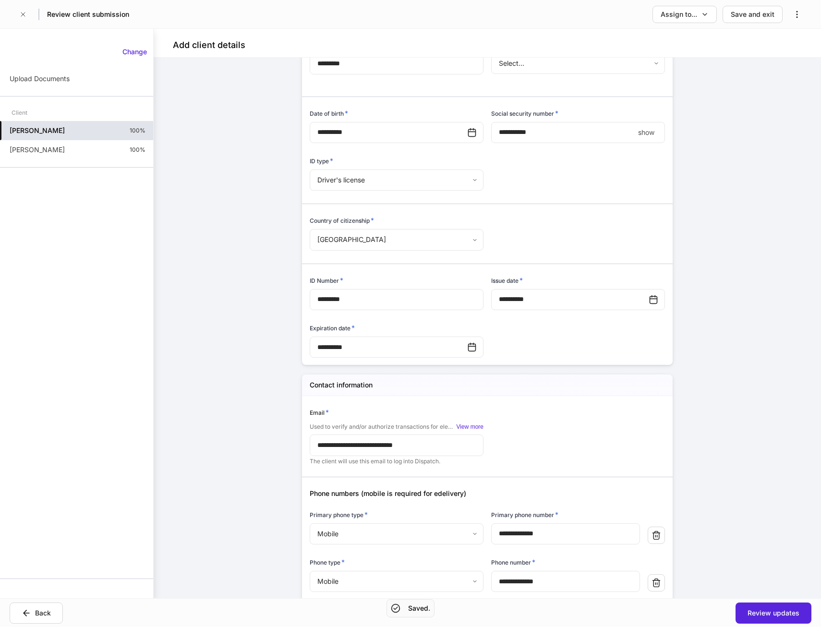
scroll to position [192, 0]
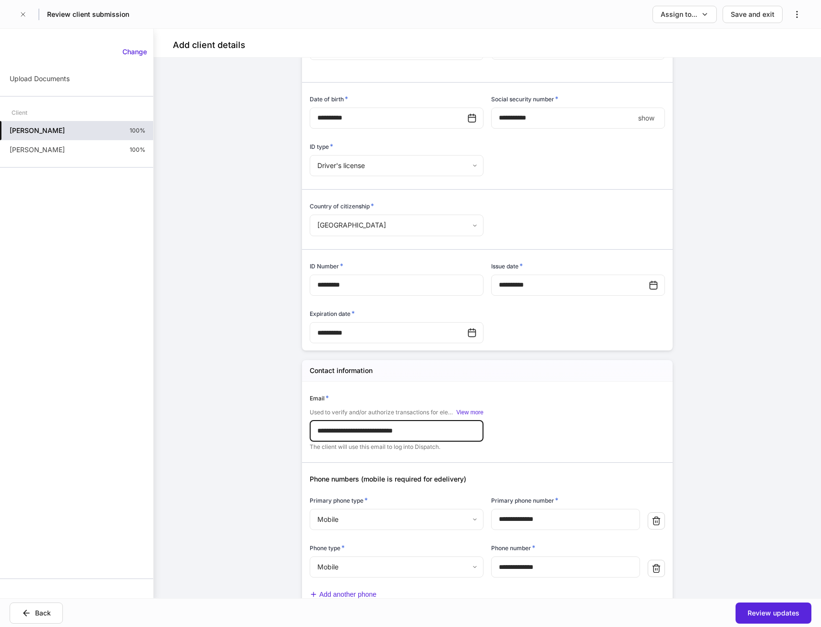
drag, startPoint x: 313, startPoint y: 430, endPoint x: 421, endPoint y: 438, distance: 108.3
click at [421, 438] on input "**********" at bounding box center [397, 430] width 174 height 21
click at [359, 431] on input "**********" at bounding box center [397, 430] width 174 height 21
drag, startPoint x: 313, startPoint y: 430, endPoint x: 421, endPoint y: 435, distance: 107.2
click at [421, 435] on input "**********" at bounding box center [397, 430] width 174 height 21
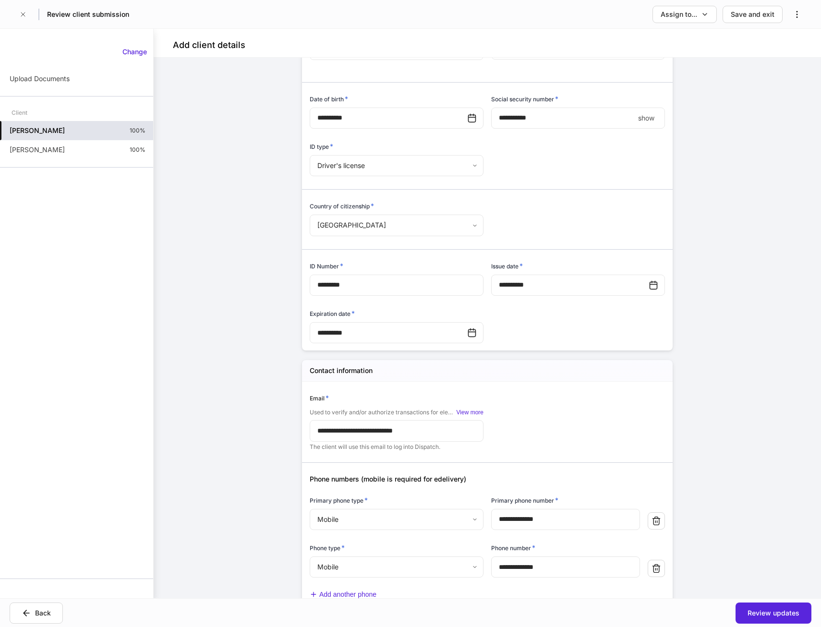
click at [536, 428] on div "**********" at bounding box center [483, 583] width 363 height 402
click at [206, 78] on div "**********" at bounding box center [487, 328] width 667 height 541
click at [39, 76] on p "Upload Documents" at bounding box center [40, 79] width 60 height 10
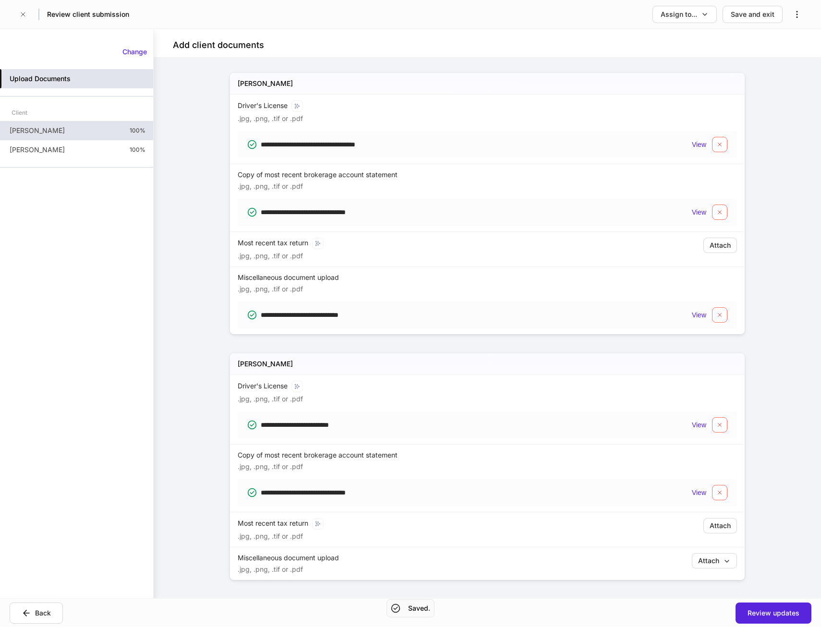
scroll to position [5, 0]
click at [695, 489] on div "View" at bounding box center [699, 492] width 14 height 8
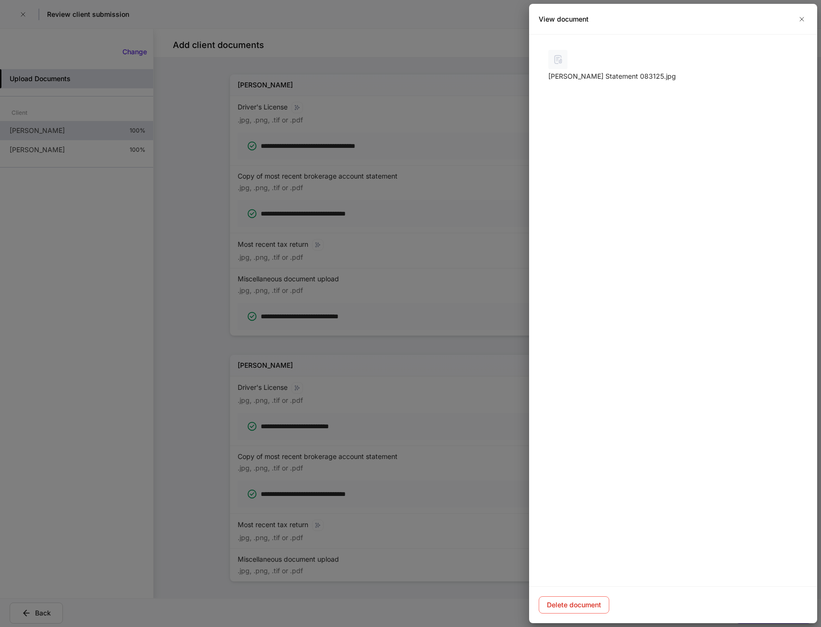
scroll to position [0, 0]
click at [789, 72] on icon "button" at bounding box center [790, 68] width 8 height 8
click at [800, 20] on icon "button" at bounding box center [802, 19] width 4 height 4
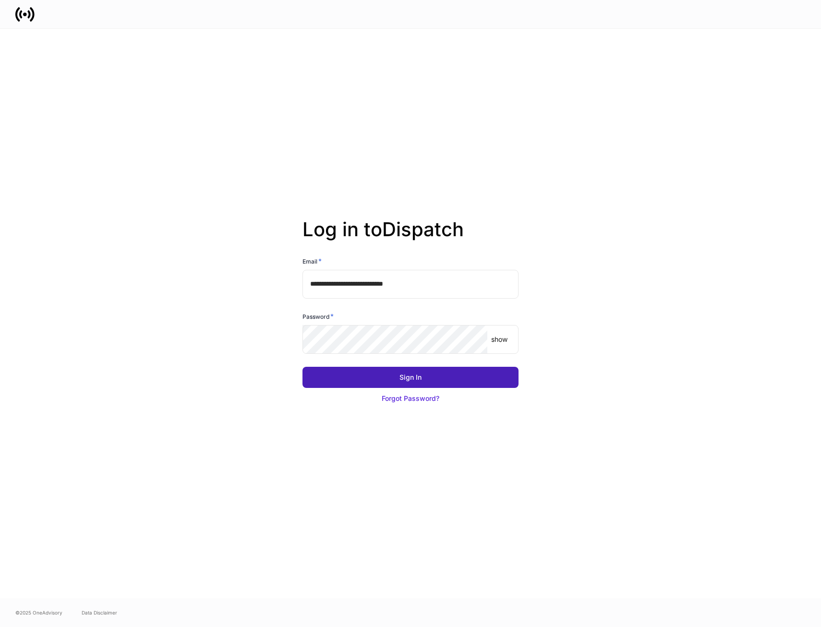
click at [403, 383] on button "Sign In" at bounding box center [410, 377] width 216 height 21
click at [412, 378] on div "Sign In" at bounding box center [410, 378] width 22 height 10
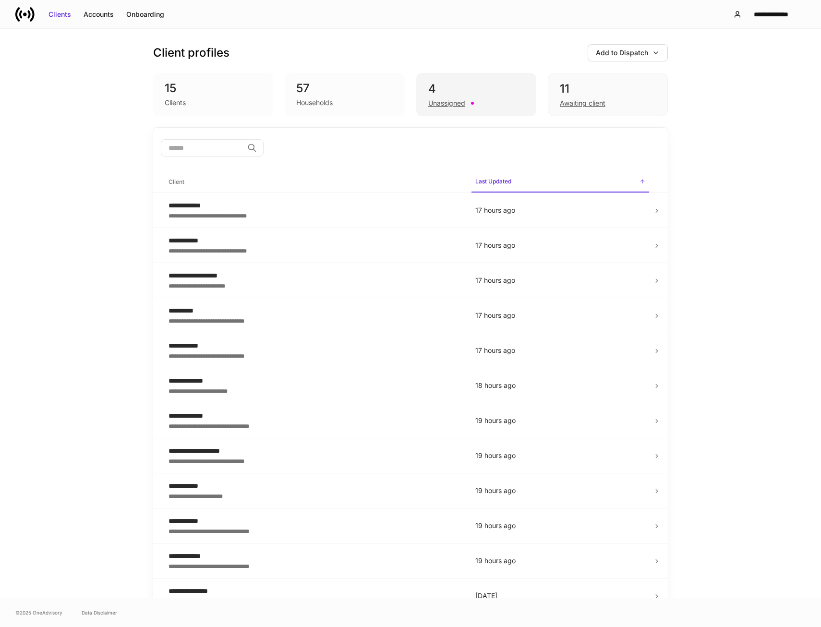
click at [432, 106] on div "Unassigned" at bounding box center [446, 103] width 37 height 10
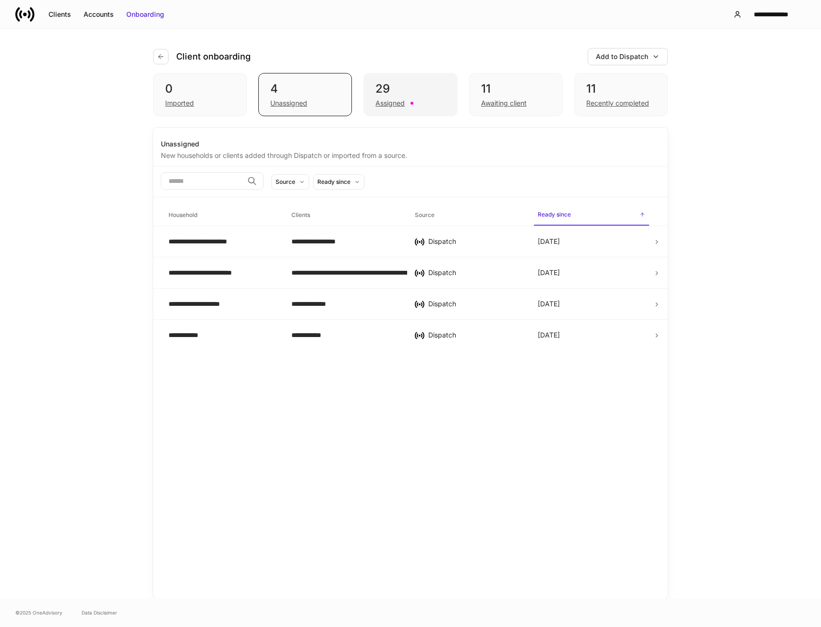
click at [389, 102] on div "Assigned" at bounding box center [389, 103] width 29 height 10
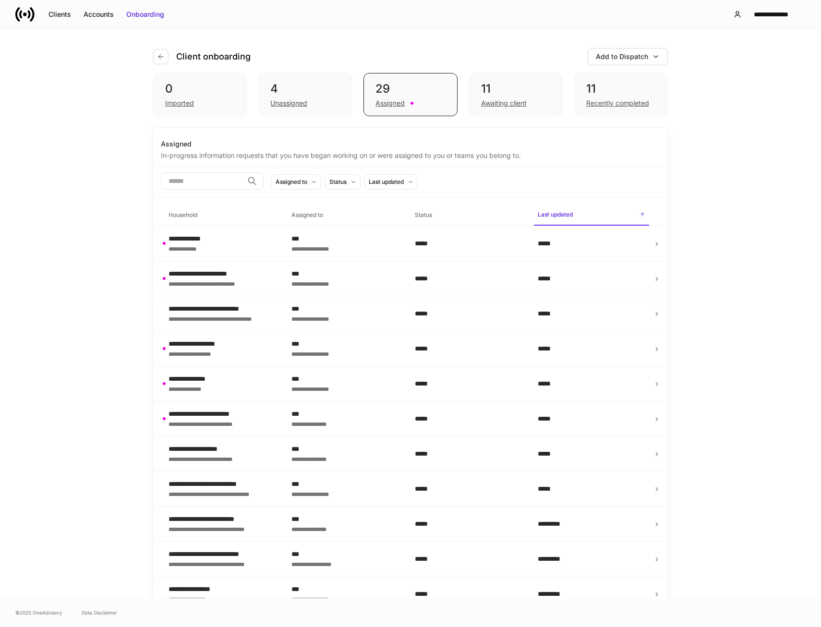
click at [185, 214] on h6 "Household" at bounding box center [182, 214] width 29 height 9
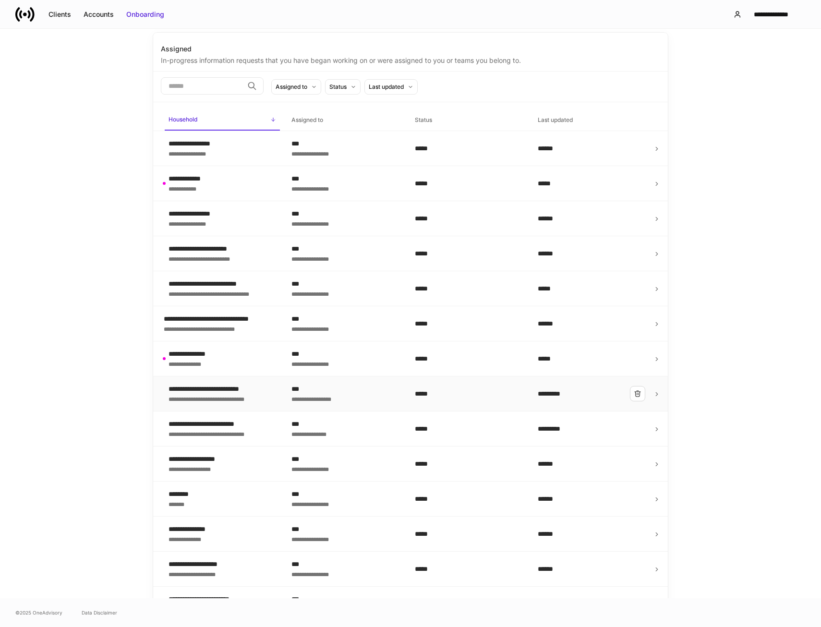
scroll to position [96, 0]
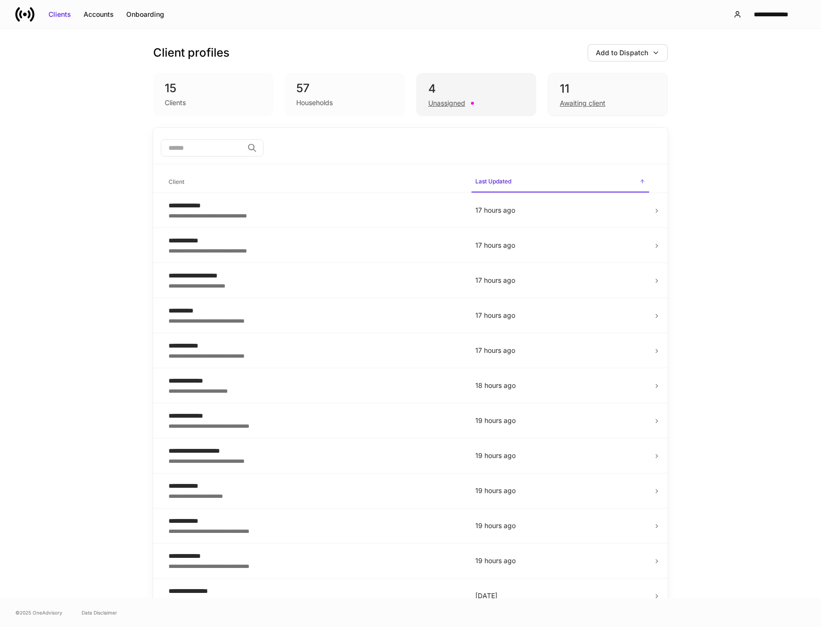
click at [438, 105] on div "Unassigned" at bounding box center [446, 103] width 37 height 10
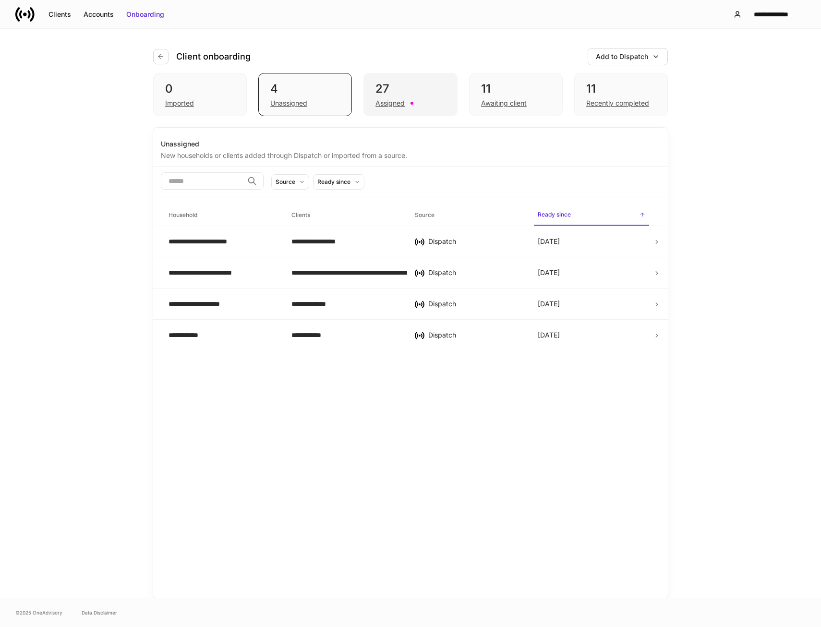
click at [383, 105] on div "Assigned" at bounding box center [389, 103] width 29 height 10
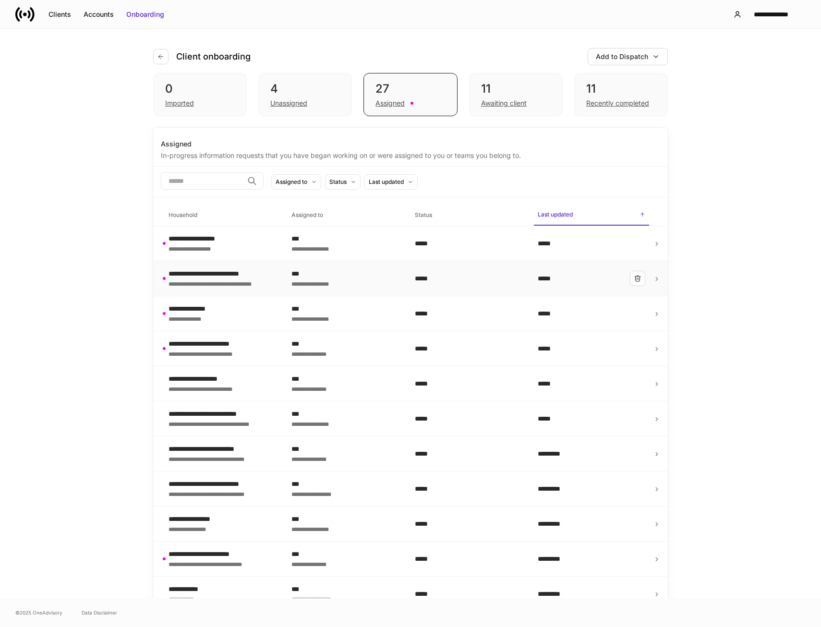
click at [218, 280] on div "**********" at bounding box center [218, 283] width 100 height 10
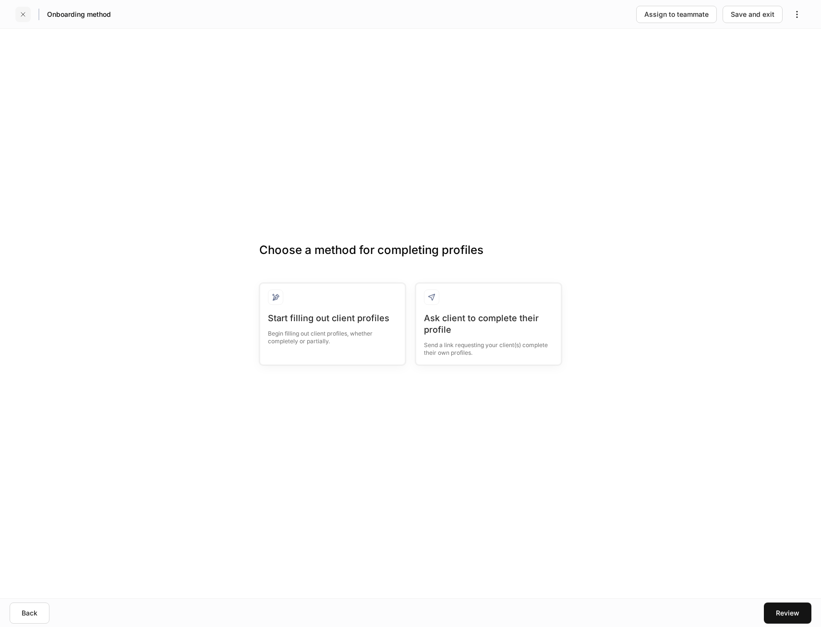
click at [24, 12] on icon "button" at bounding box center [23, 15] width 8 height 8
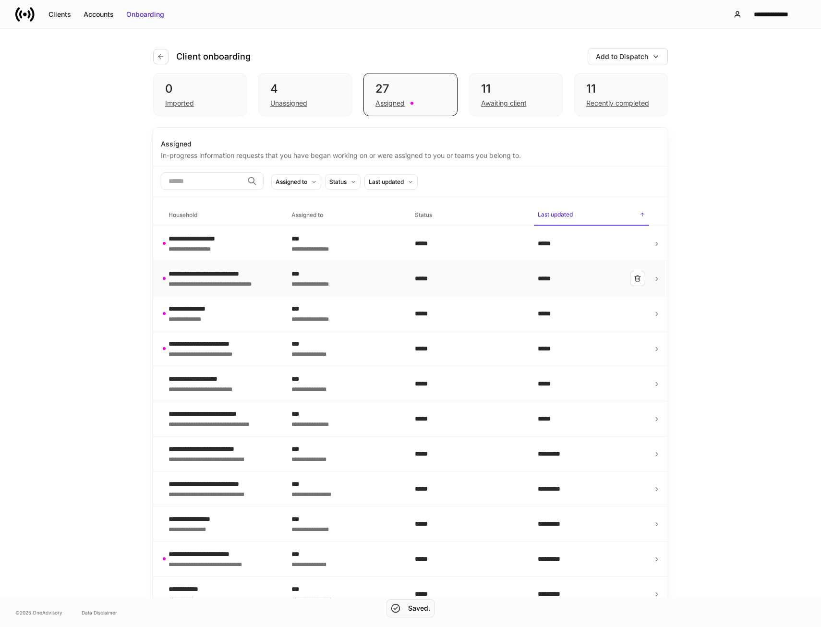
click at [654, 279] on icon at bounding box center [656, 279] width 7 height 7
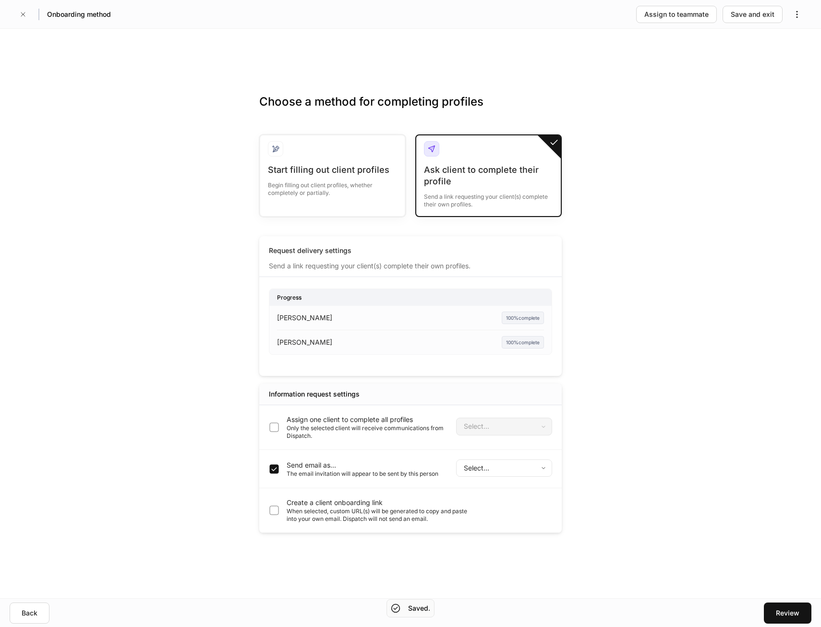
click at [308, 342] on p "[PERSON_NAME]" at bounding box center [304, 342] width 55 height 10
click at [21, 14] on icon "button" at bounding box center [23, 15] width 8 height 8
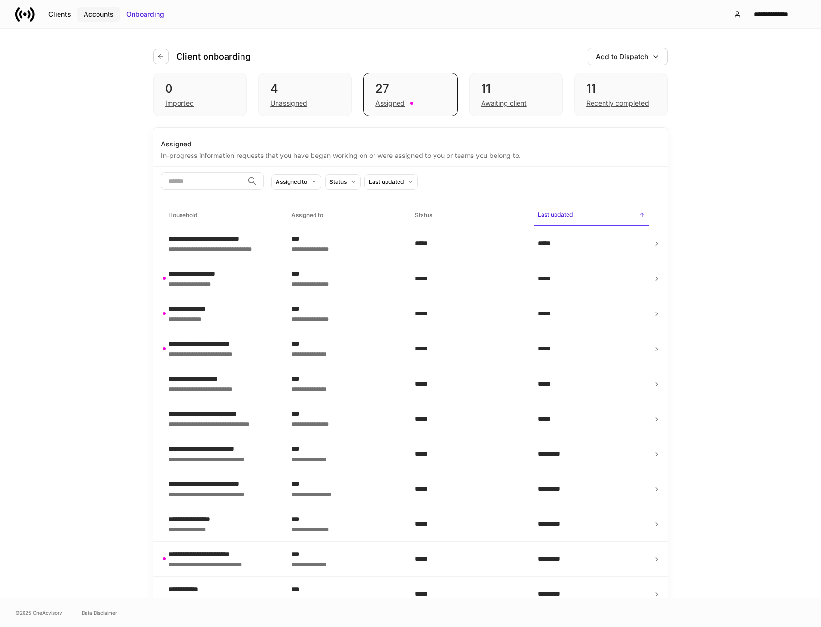
click at [102, 14] on div "Accounts" at bounding box center [99, 15] width 30 height 10
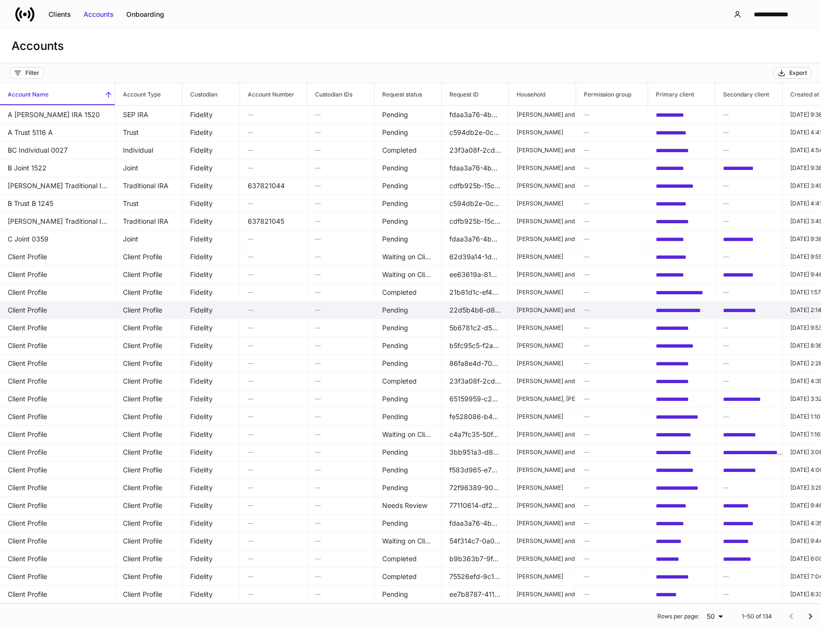
click at [546, 310] on p "[PERSON_NAME] and [PERSON_NAME]" at bounding box center [542, 310] width 51 height 8
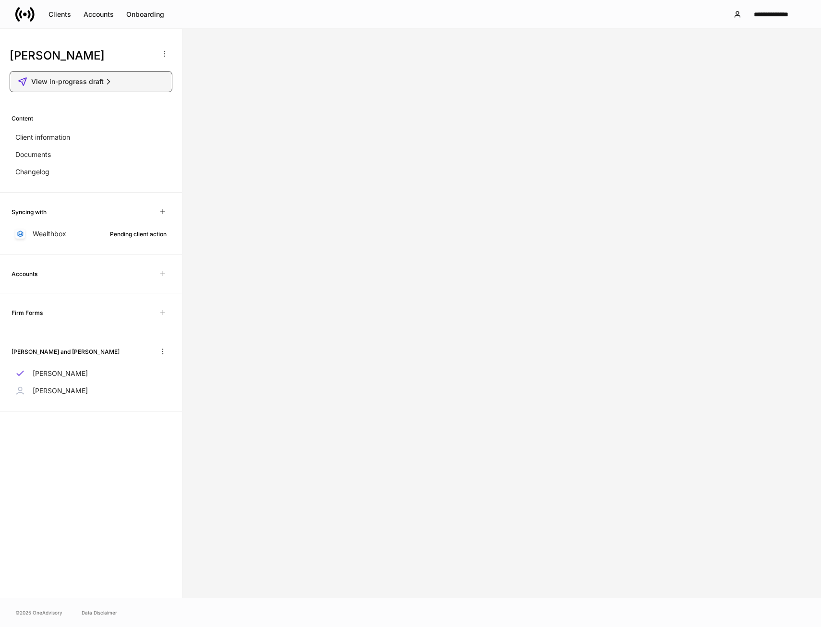
click at [90, 84] on span "View in-progress draft" at bounding box center [67, 82] width 72 height 10
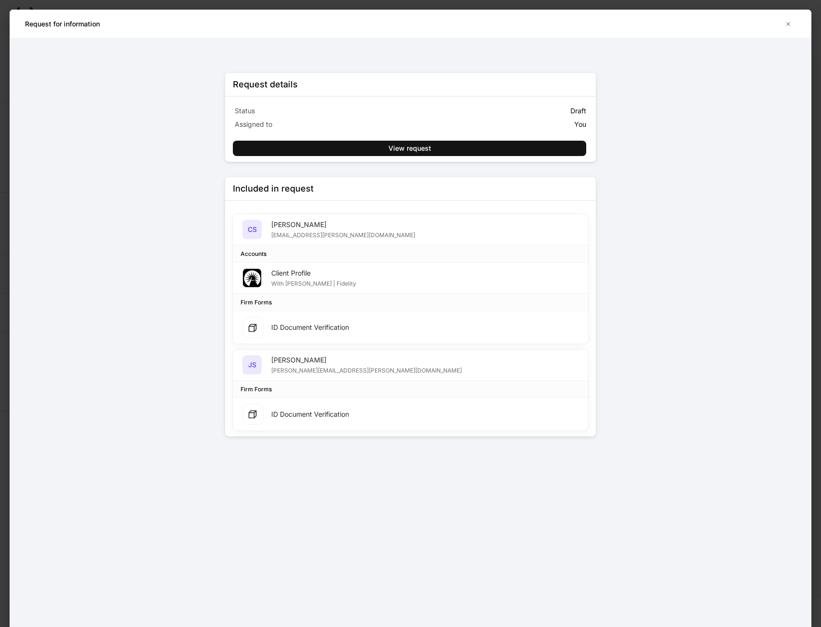
click at [290, 363] on div "[PERSON_NAME]" at bounding box center [366, 360] width 191 height 10
click at [253, 366] on h5 "JS" at bounding box center [252, 365] width 8 height 10
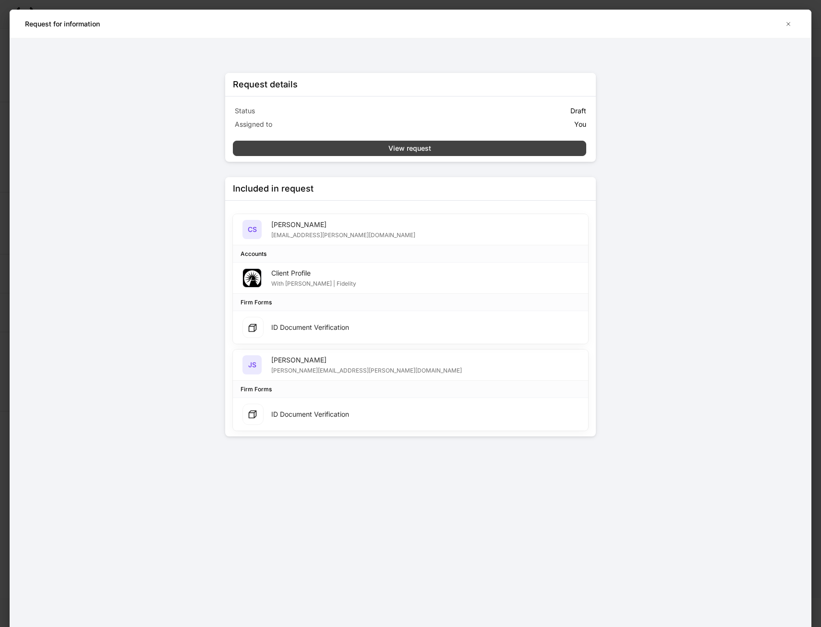
click at [407, 147] on div "View request" at bounding box center [409, 149] width 43 height 10
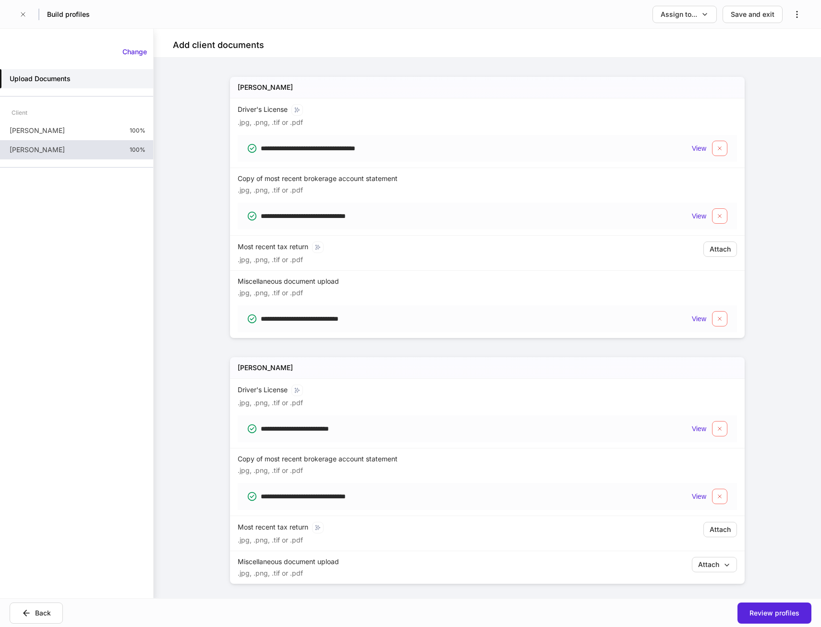
click at [33, 151] on p "[PERSON_NAME]" at bounding box center [37, 150] width 55 height 10
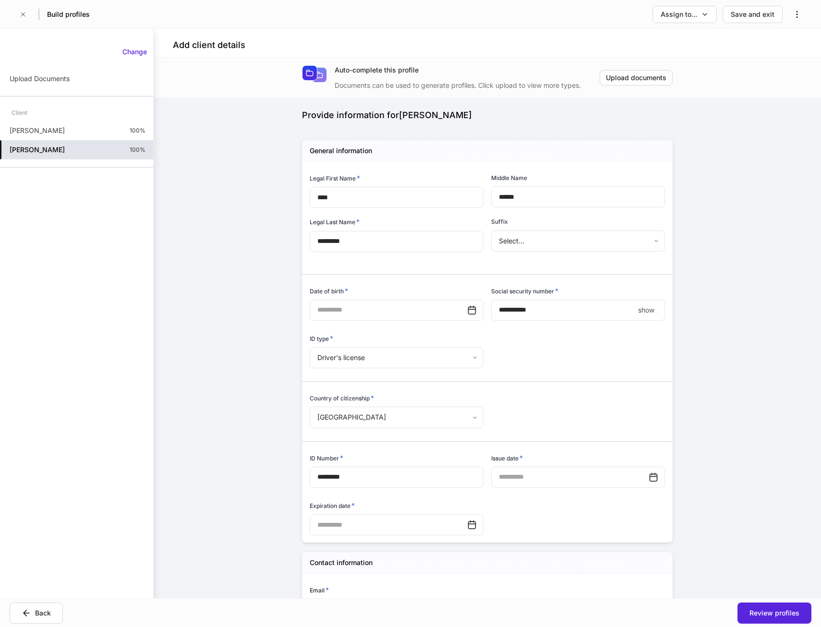
type input "**********"
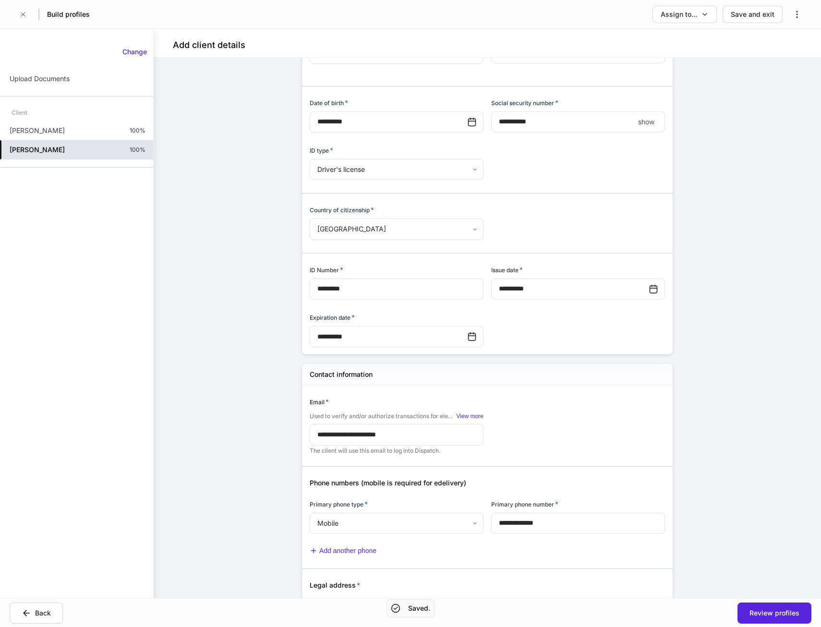
scroll to position [192, 0]
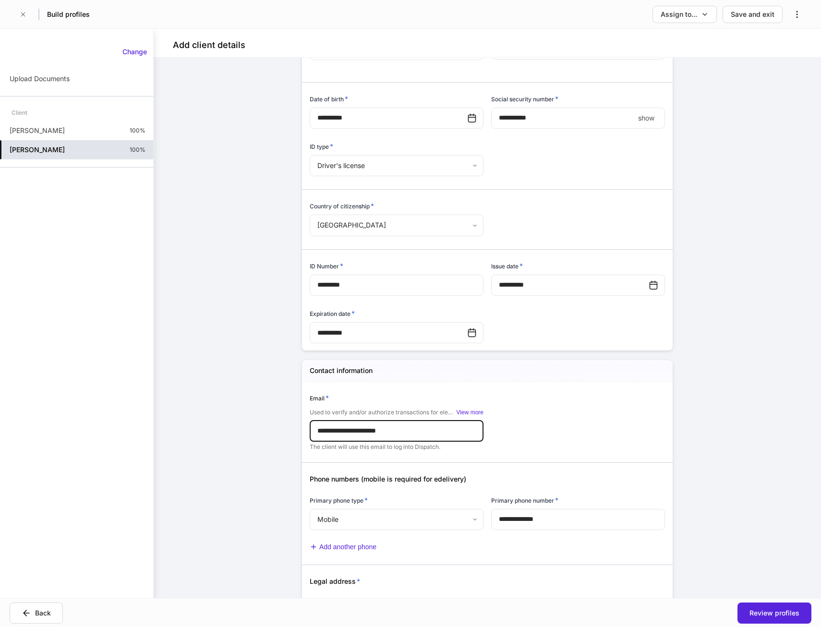
drag, startPoint x: 314, startPoint y: 431, endPoint x: 401, endPoint y: 435, distance: 86.5
click at [401, 435] on input "**********" at bounding box center [397, 430] width 174 height 21
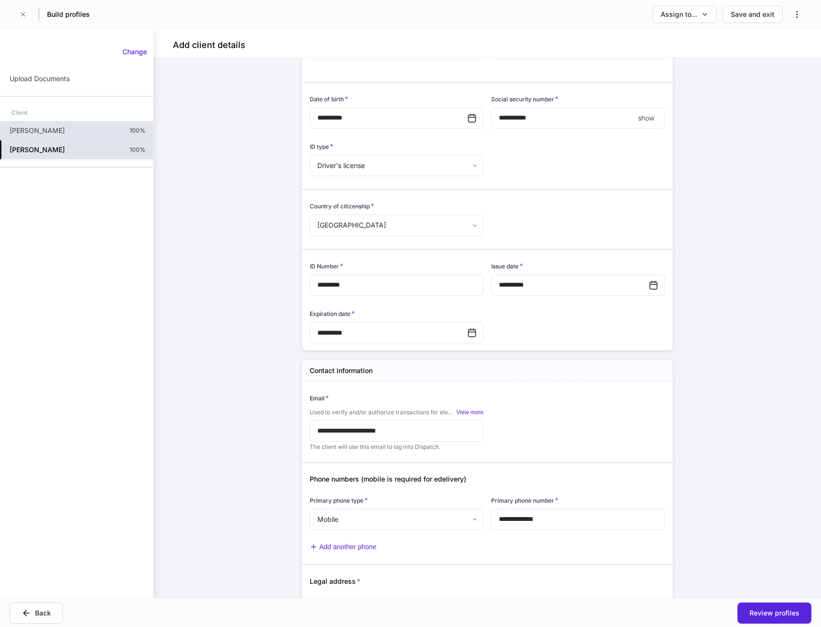
click at [52, 132] on p "[PERSON_NAME]" at bounding box center [37, 131] width 55 height 10
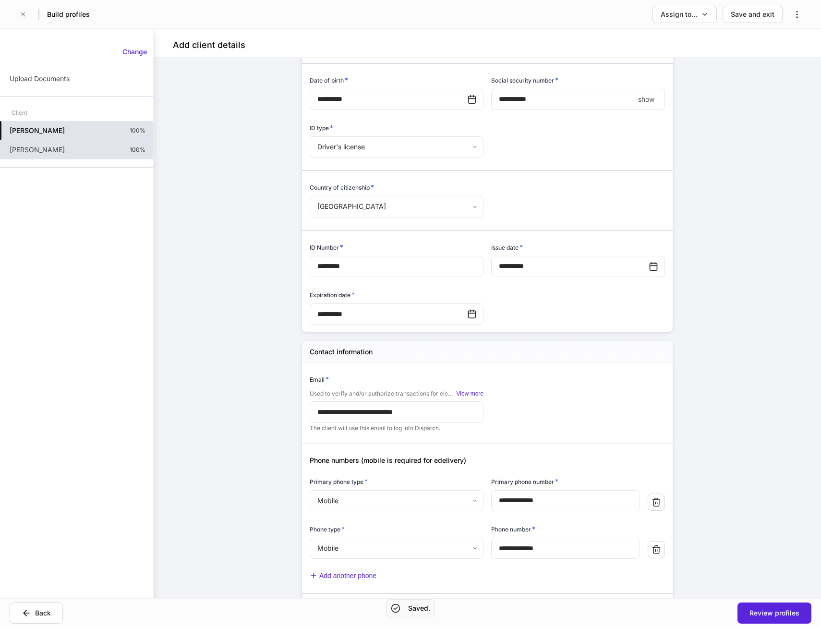
scroll to position [240, 0]
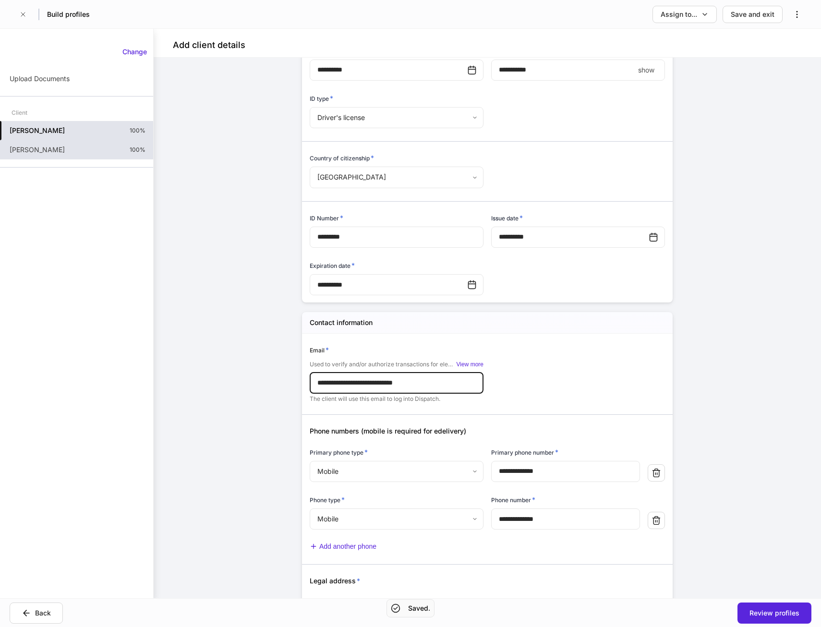
drag, startPoint x: 314, startPoint y: 385, endPoint x: 418, endPoint y: 388, distance: 104.2
click at [418, 388] on input "**********" at bounding box center [397, 382] width 174 height 21
